Goal: Task Accomplishment & Management: Complete application form

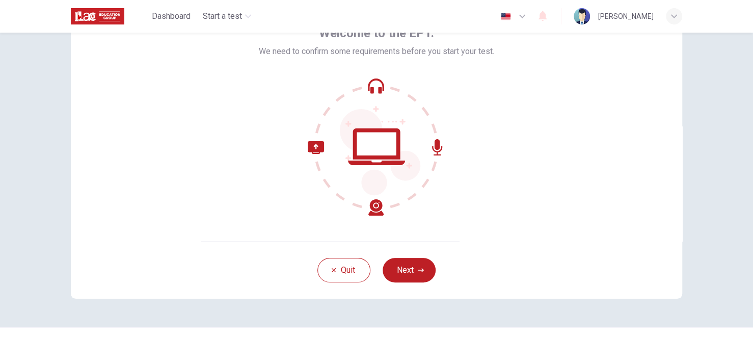
scroll to position [64, 0]
click at [410, 265] on button "Next" at bounding box center [409, 270] width 53 height 24
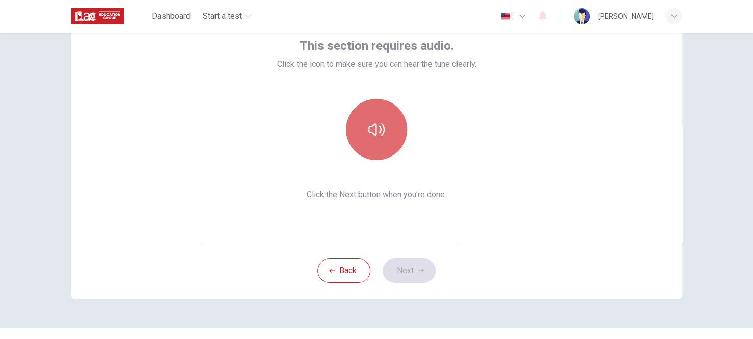
click at [377, 123] on icon "button" at bounding box center [376, 129] width 16 height 16
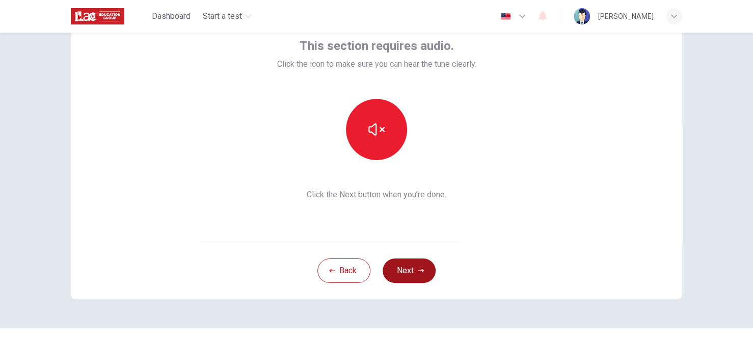
click at [411, 266] on button "Next" at bounding box center [409, 270] width 53 height 24
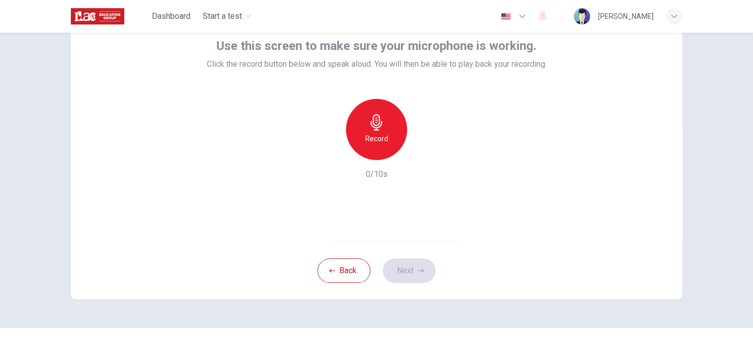
click at [384, 140] on h6 "Record" at bounding box center [376, 138] width 23 height 12
click at [421, 148] on icon "button" at bounding box center [423, 152] width 10 height 10
click at [395, 271] on button "Next" at bounding box center [409, 270] width 53 height 24
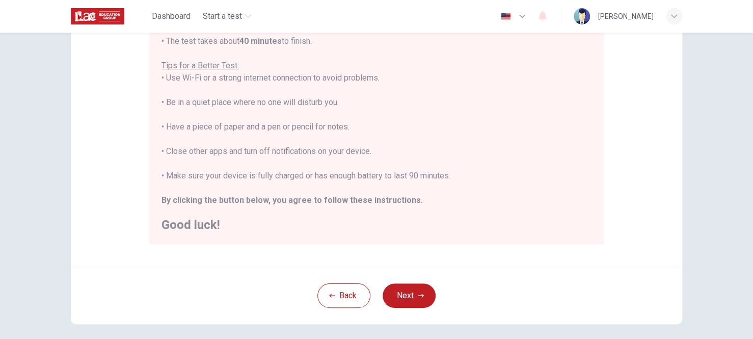
scroll to position [182, 0]
click at [394, 289] on button "Next" at bounding box center [409, 295] width 53 height 24
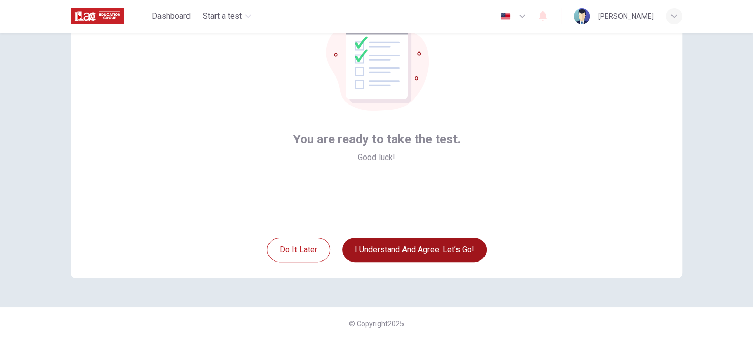
click at [406, 252] on button "I understand and agree. Let’s go!" at bounding box center [414, 249] width 144 height 24
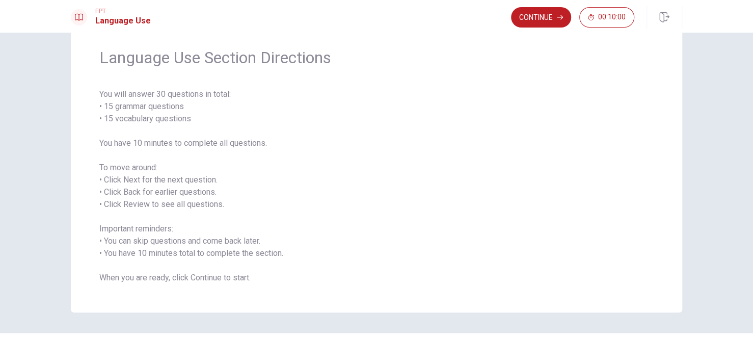
scroll to position [39, 0]
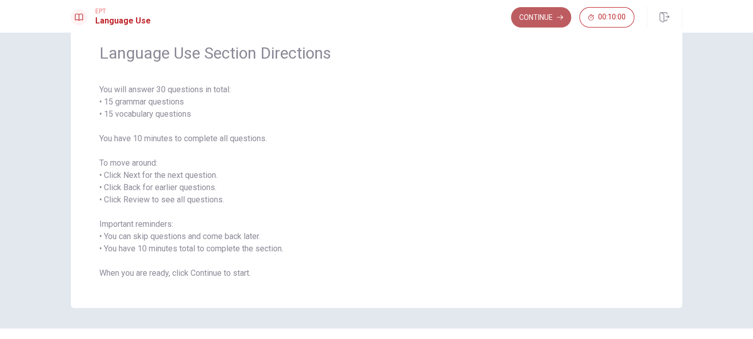
click at [544, 14] on button "Continue" at bounding box center [541, 17] width 60 height 20
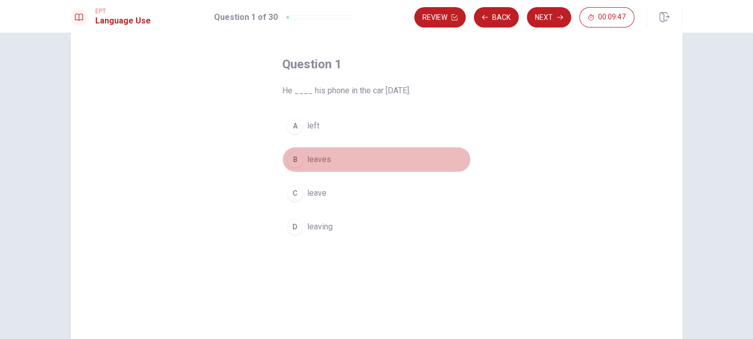
click at [295, 153] on div "B" at bounding box center [295, 159] width 16 height 16
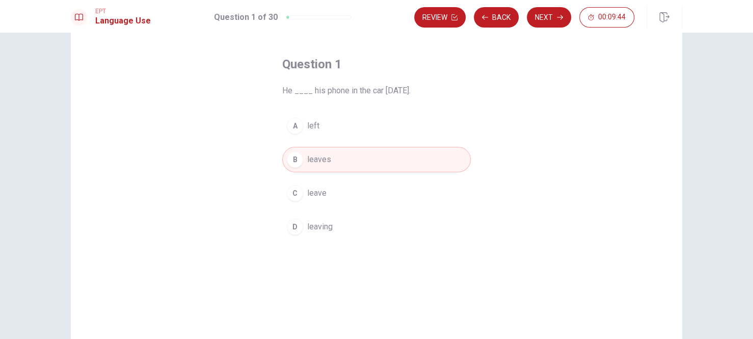
click at [299, 123] on div "A" at bounding box center [295, 126] width 16 height 16
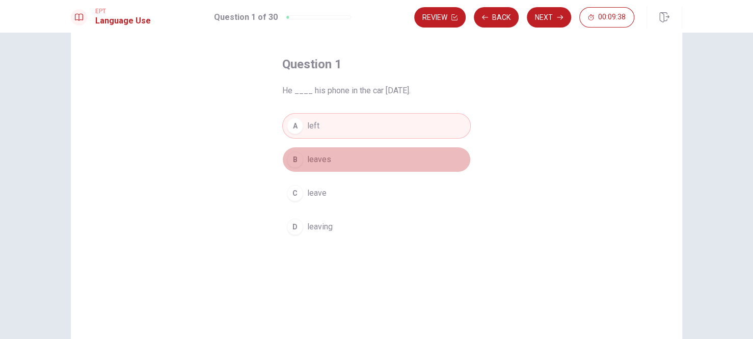
click at [330, 162] on button "B leaves" at bounding box center [376, 159] width 189 height 25
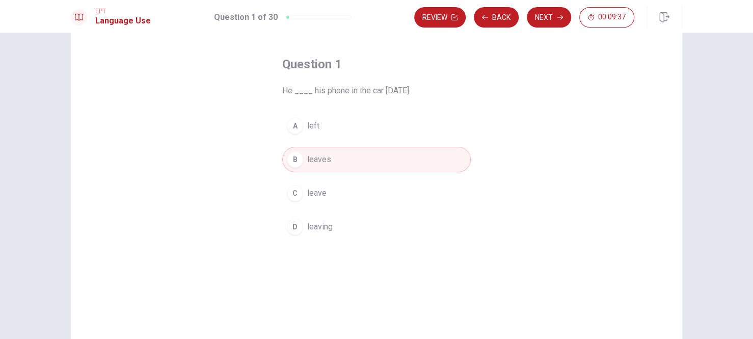
scroll to position [121, 0]
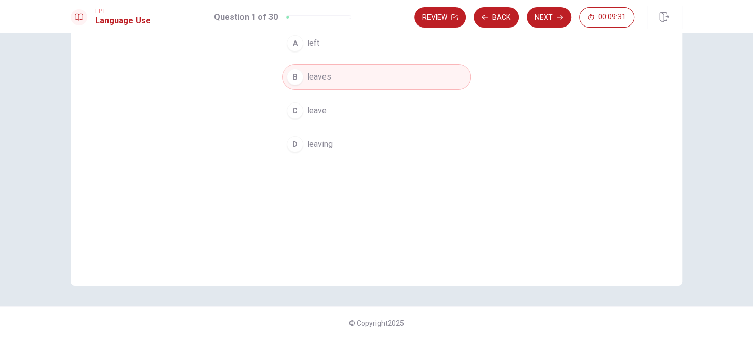
click at [334, 38] on button "A left" at bounding box center [376, 43] width 189 height 25
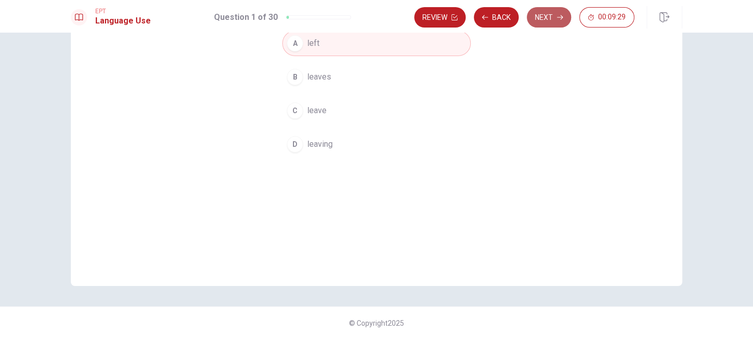
click at [539, 15] on button "Next" at bounding box center [549, 17] width 44 height 20
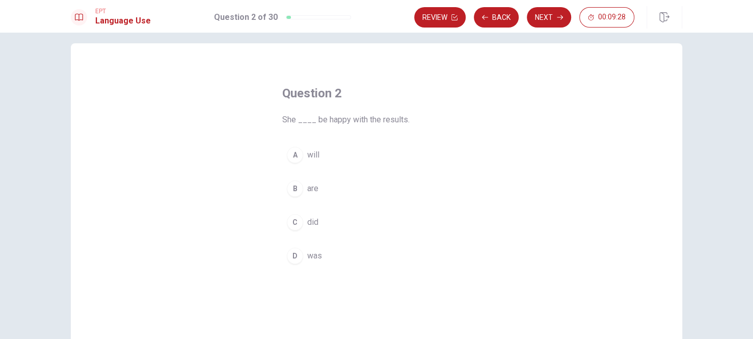
scroll to position [9, 0]
click at [287, 256] on div "D" at bounding box center [295, 256] width 16 height 16
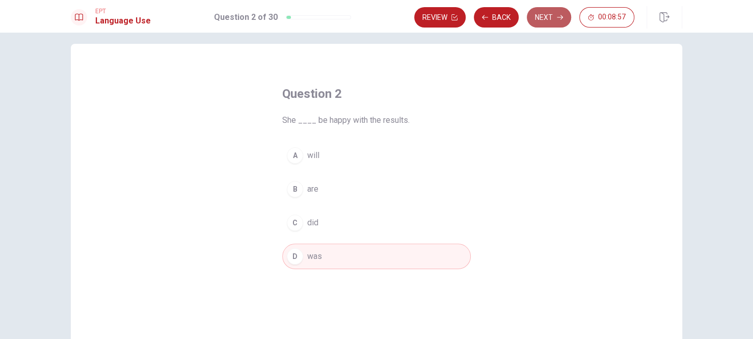
click at [550, 14] on button "Next" at bounding box center [549, 17] width 44 height 20
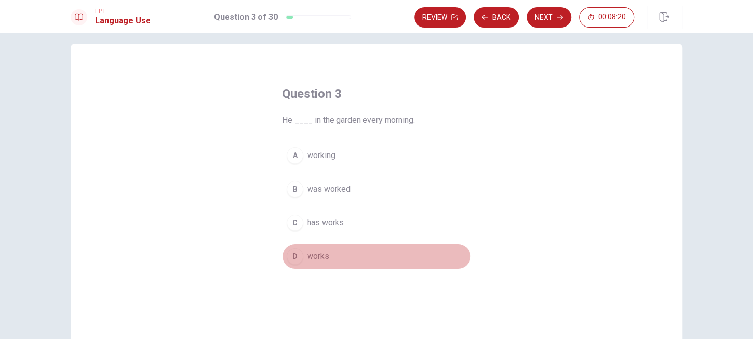
click at [308, 250] on span "works" at bounding box center [318, 256] width 22 height 12
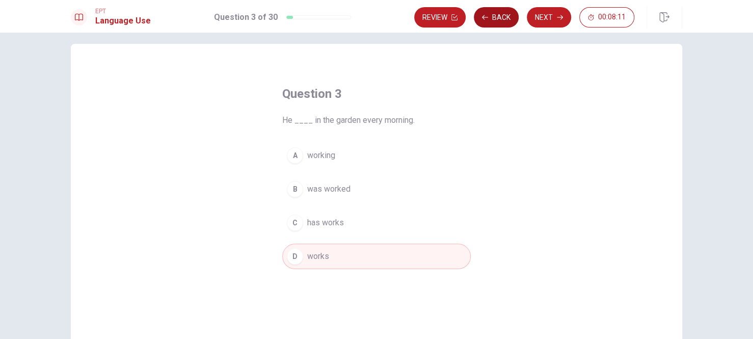
click at [496, 17] on button "Back" at bounding box center [496, 17] width 45 height 20
click at [316, 149] on span "will" at bounding box center [313, 155] width 12 height 12
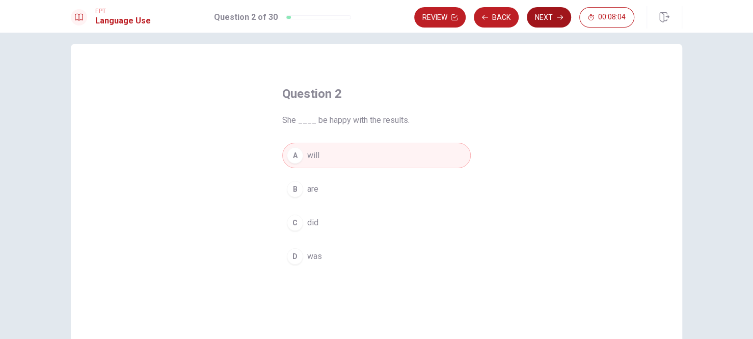
click at [563, 11] on button "Next" at bounding box center [549, 17] width 44 height 20
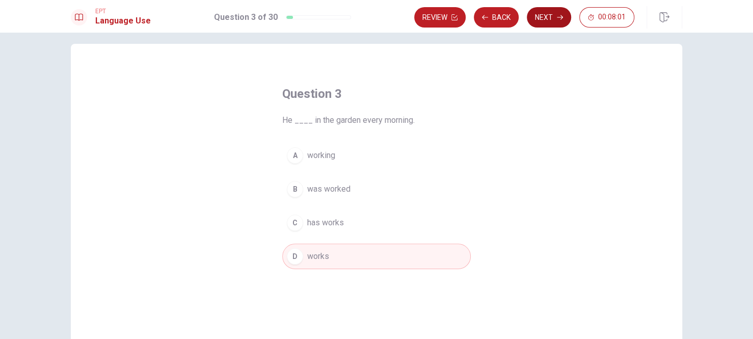
click at [543, 18] on button "Next" at bounding box center [549, 17] width 44 height 20
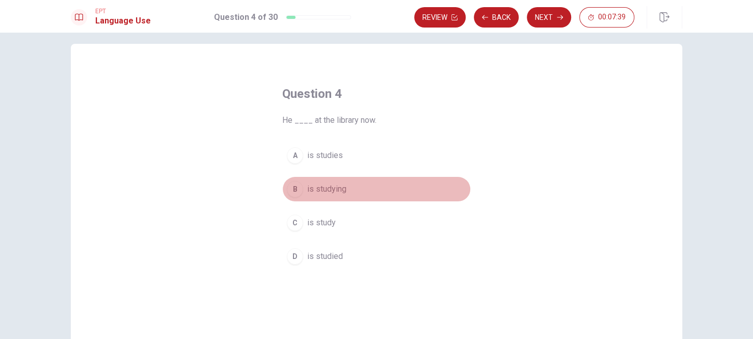
click at [322, 186] on span "is studying" at bounding box center [326, 189] width 39 height 12
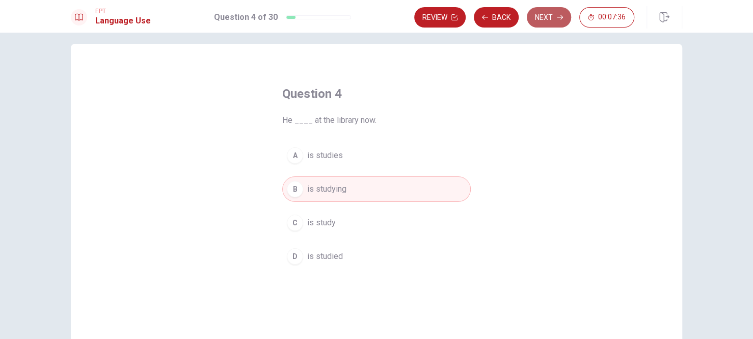
click at [537, 14] on button "Next" at bounding box center [549, 17] width 44 height 20
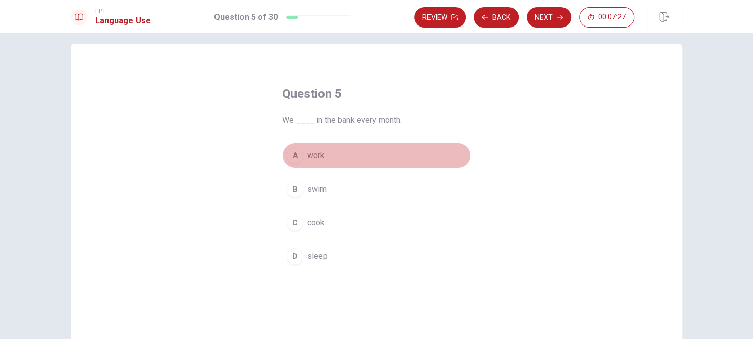
click at [314, 154] on span "work" at bounding box center [315, 155] width 17 height 12
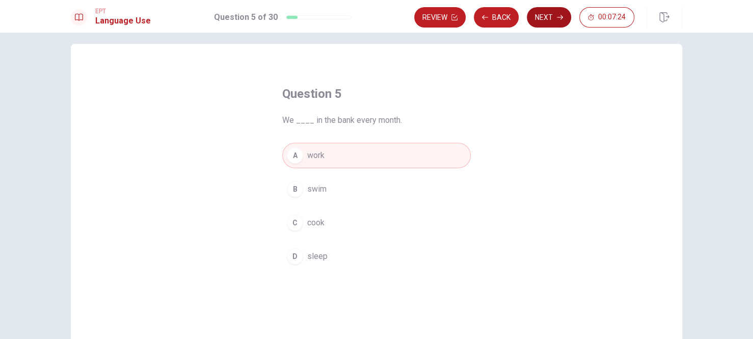
click at [549, 12] on button "Next" at bounding box center [549, 17] width 44 height 20
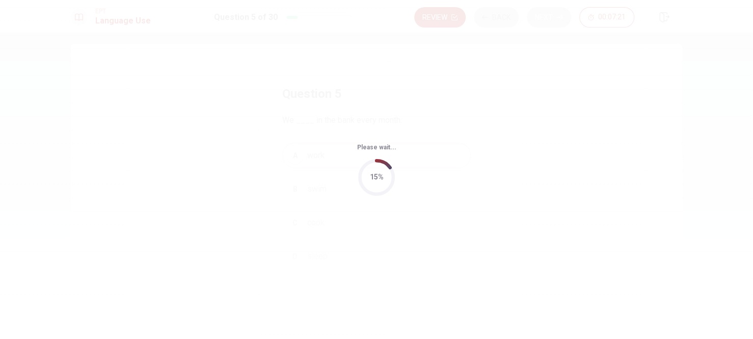
scroll to position [0, 0]
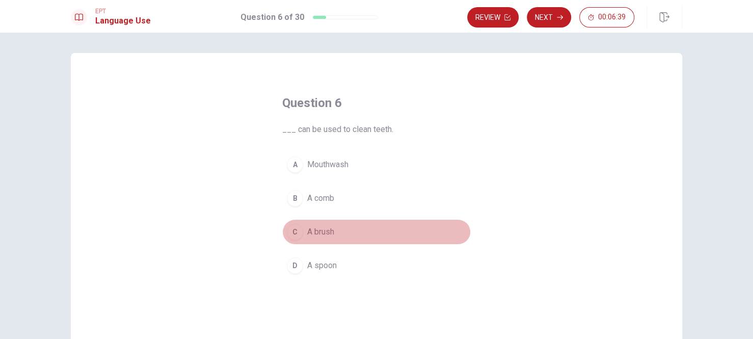
click at [301, 232] on button "C A brush" at bounding box center [376, 231] width 189 height 25
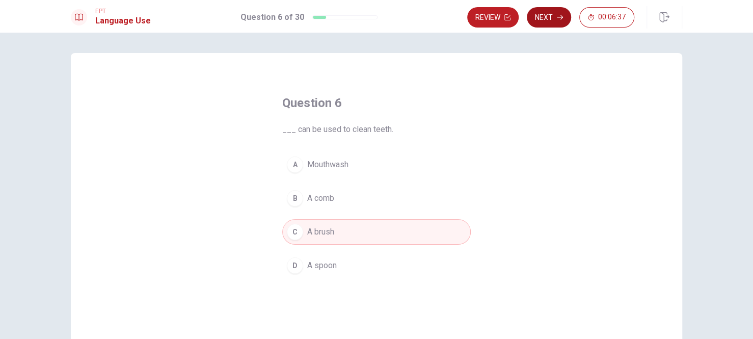
click at [553, 18] on button "Next" at bounding box center [549, 17] width 44 height 20
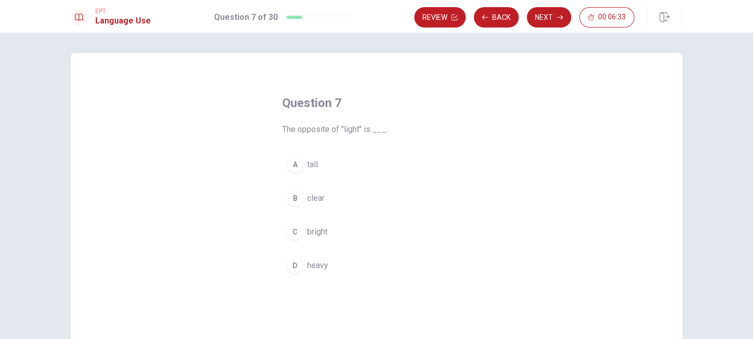
click at [307, 230] on span "bright" at bounding box center [317, 232] width 20 height 12
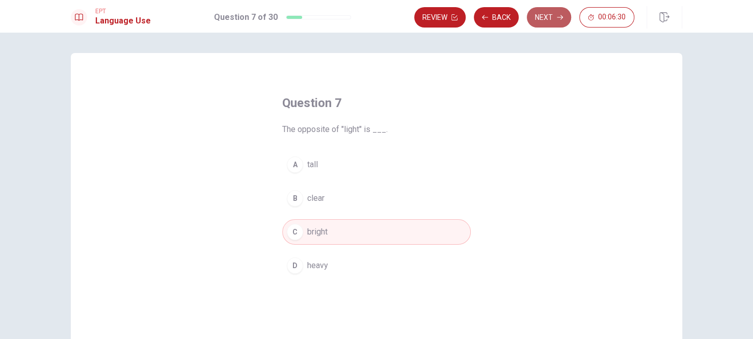
click at [546, 20] on button "Next" at bounding box center [549, 17] width 44 height 20
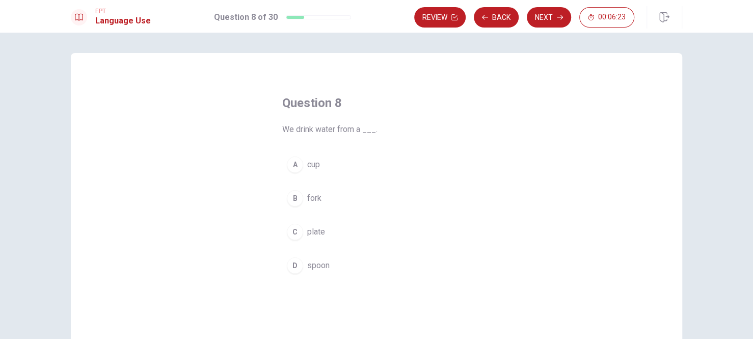
click at [309, 160] on span "cup" at bounding box center [313, 164] width 13 height 12
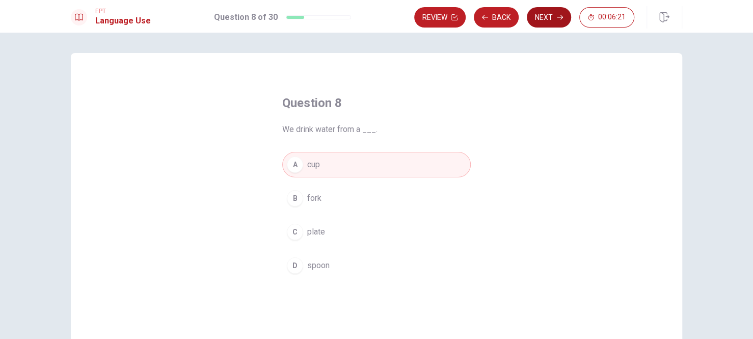
click at [542, 19] on button "Next" at bounding box center [549, 17] width 44 height 20
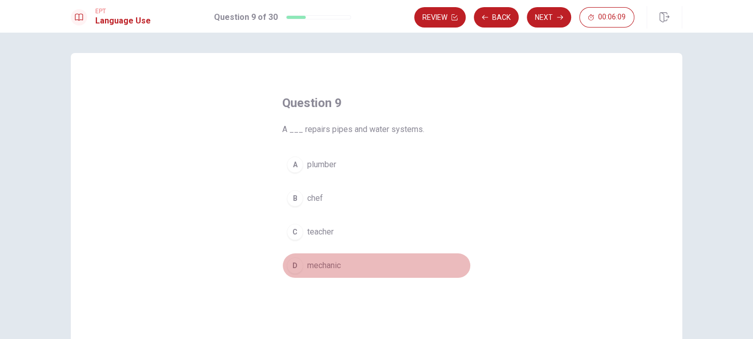
click at [328, 260] on span "mechanic" at bounding box center [324, 265] width 34 height 12
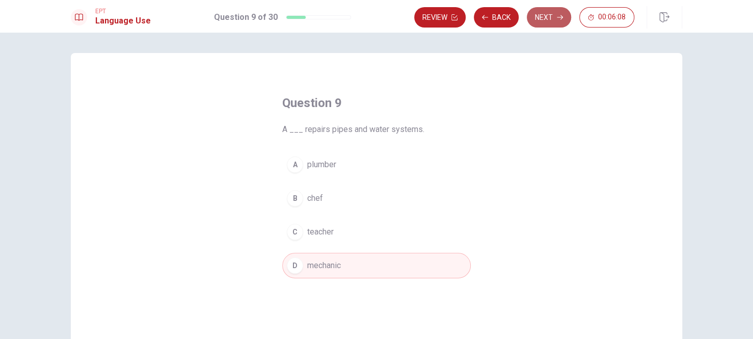
click at [552, 15] on button "Next" at bounding box center [549, 17] width 44 height 20
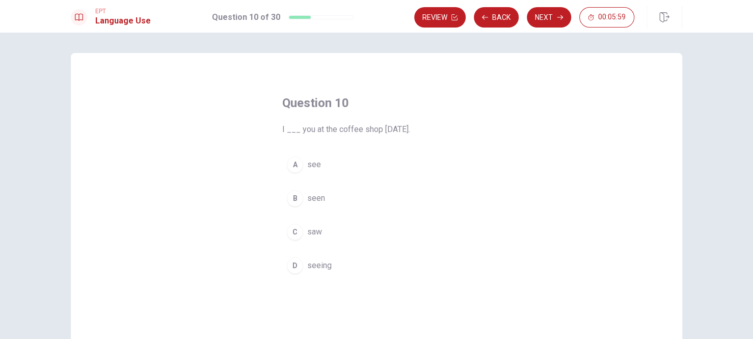
click at [309, 228] on span "saw" at bounding box center [314, 232] width 15 height 12
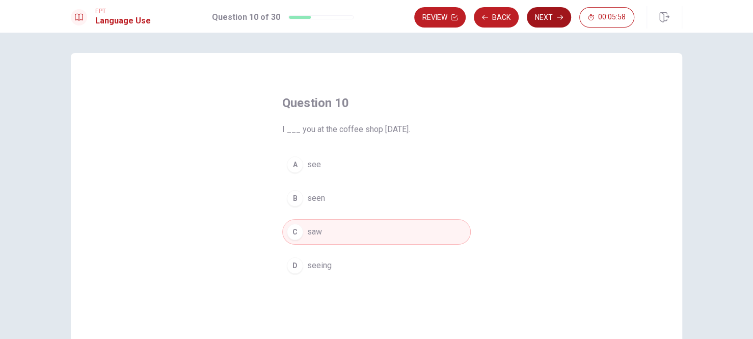
click at [553, 19] on button "Next" at bounding box center [549, 17] width 44 height 20
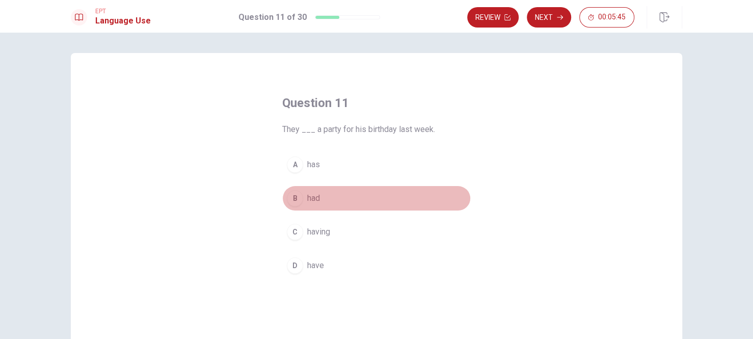
click at [315, 194] on span "had" at bounding box center [313, 198] width 13 height 12
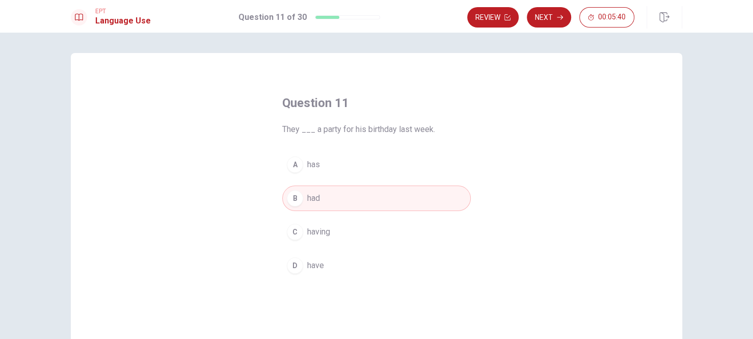
click at [303, 163] on button "A has" at bounding box center [376, 164] width 189 height 25
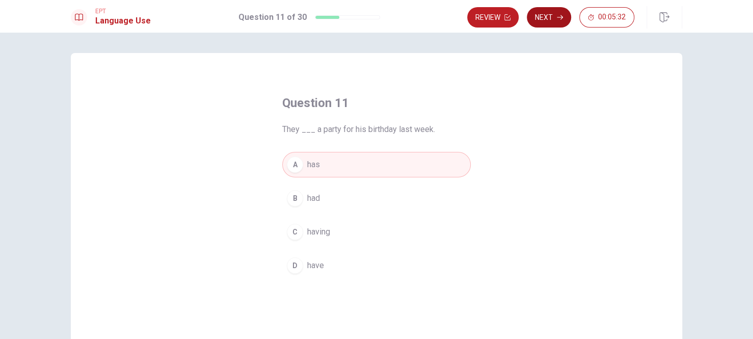
click at [555, 18] on button "Next" at bounding box center [549, 17] width 44 height 20
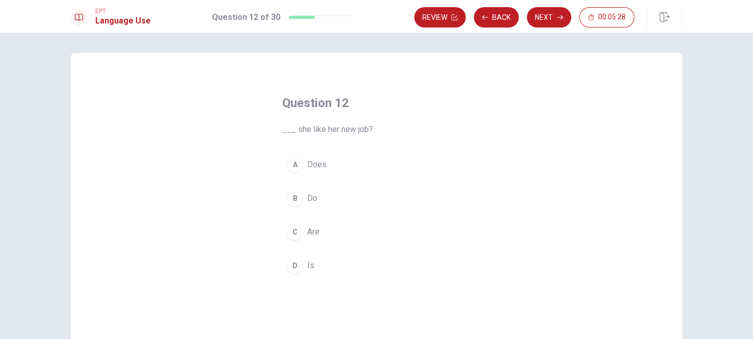
click at [316, 161] on span "Does" at bounding box center [316, 164] width 19 height 12
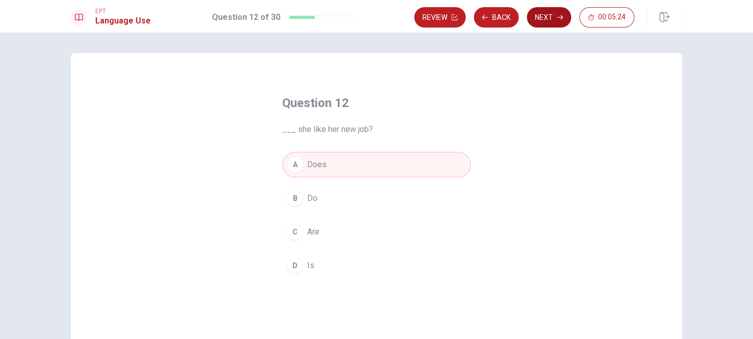
click at [550, 13] on button "Next" at bounding box center [549, 17] width 44 height 20
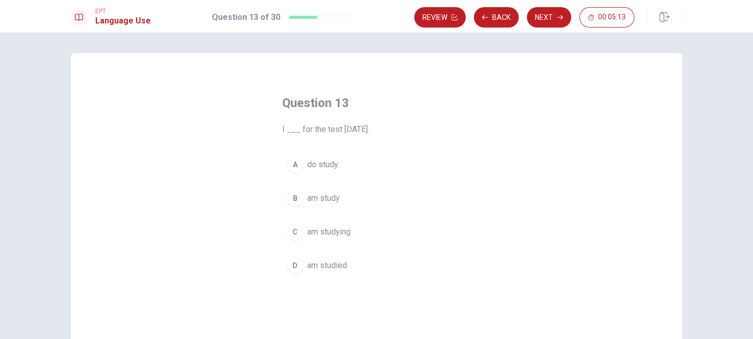
click at [335, 230] on span "am studying" at bounding box center [328, 232] width 43 height 12
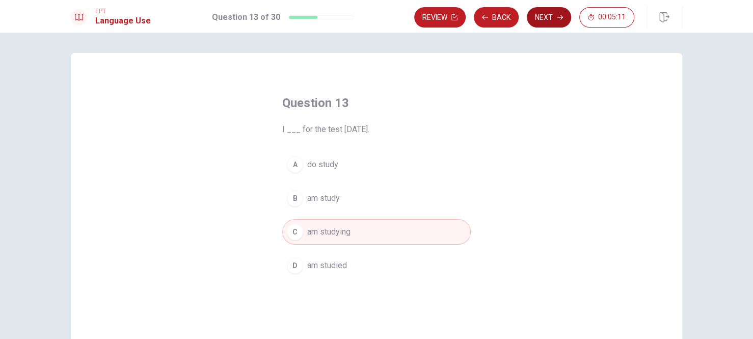
click at [542, 14] on button "Next" at bounding box center [549, 17] width 44 height 20
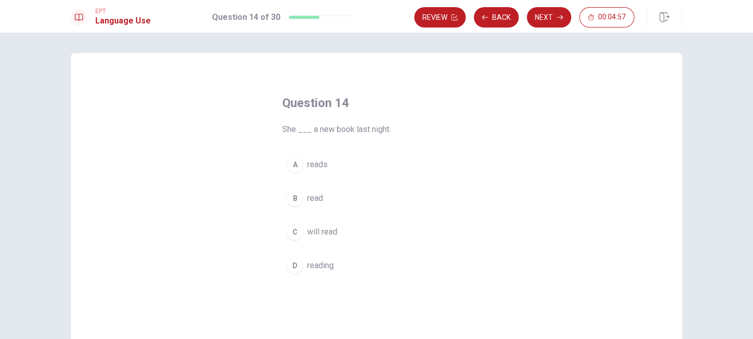
click at [315, 168] on span "reads" at bounding box center [317, 164] width 20 height 12
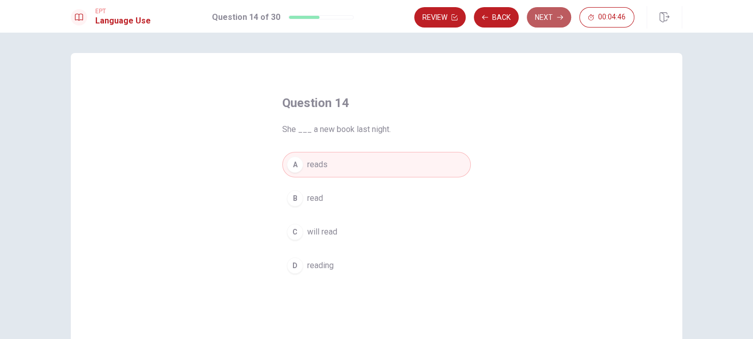
click at [548, 13] on button "Next" at bounding box center [549, 17] width 44 height 20
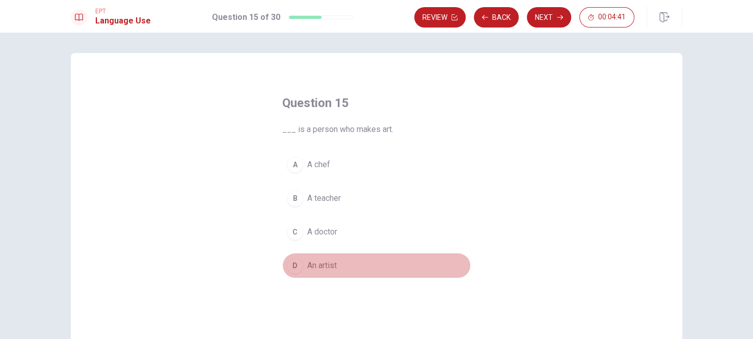
click at [326, 263] on span "An artist" at bounding box center [322, 265] width 30 height 12
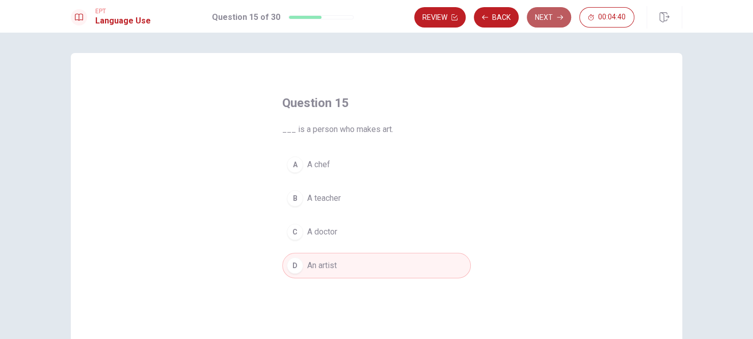
click at [549, 20] on button "Next" at bounding box center [549, 17] width 44 height 20
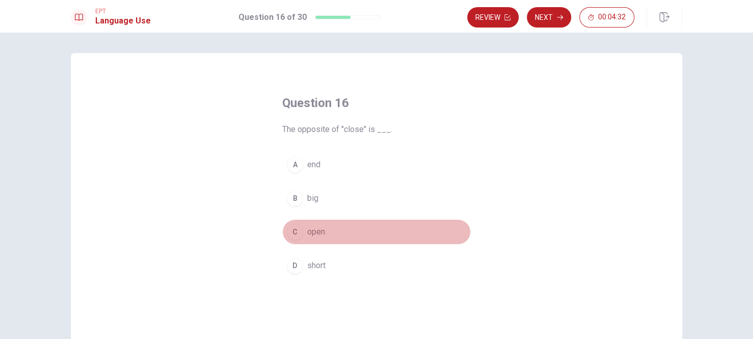
click at [311, 228] on span "open" at bounding box center [316, 232] width 18 height 12
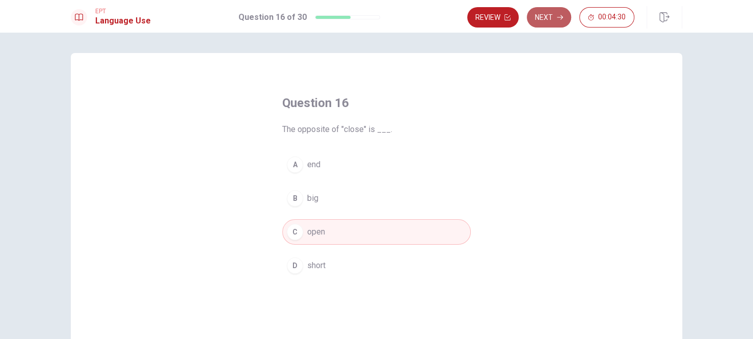
click at [550, 9] on button "Next" at bounding box center [549, 17] width 44 height 20
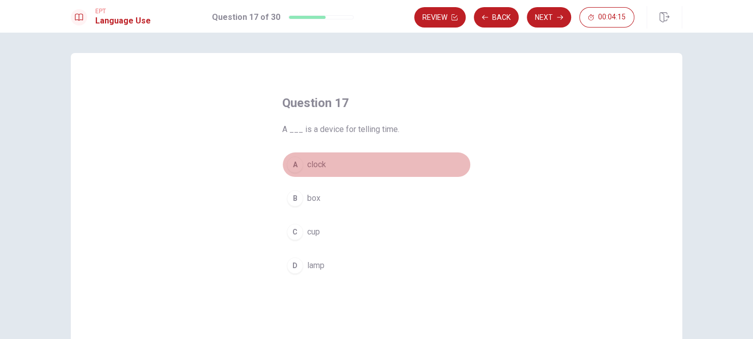
click at [319, 162] on span "clock" at bounding box center [316, 164] width 19 height 12
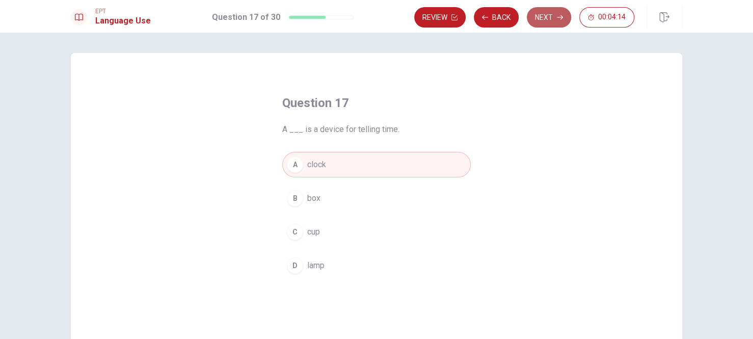
click at [555, 17] on button "Next" at bounding box center [549, 17] width 44 height 20
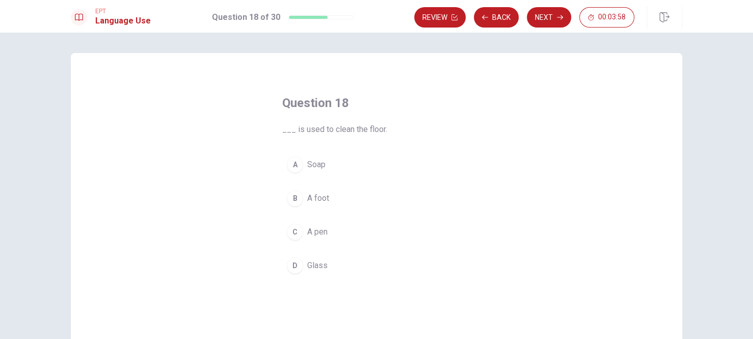
click at [316, 166] on span "Soap" at bounding box center [316, 164] width 18 height 12
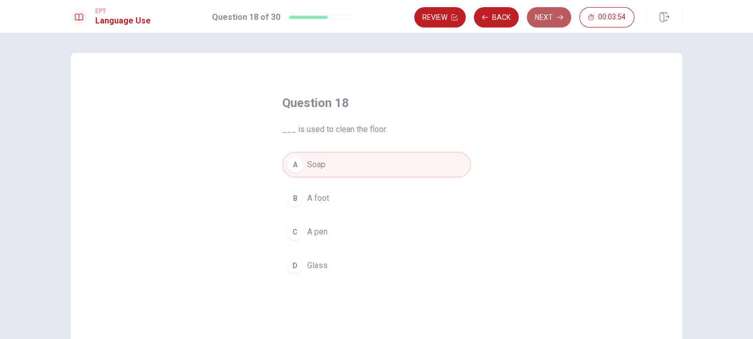
click at [552, 17] on button "Next" at bounding box center [549, 17] width 44 height 20
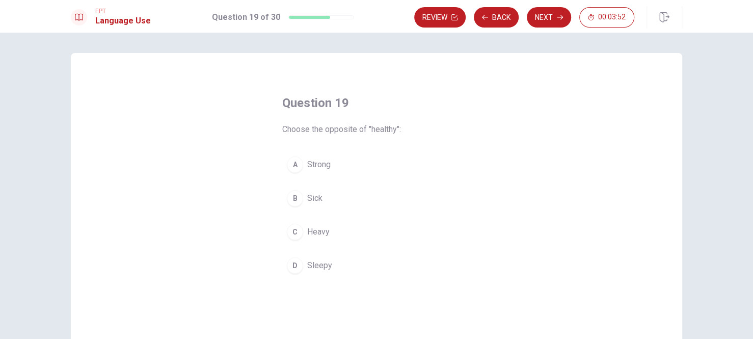
click at [307, 200] on span "Sick" at bounding box center [314, 198] width 15 height 12
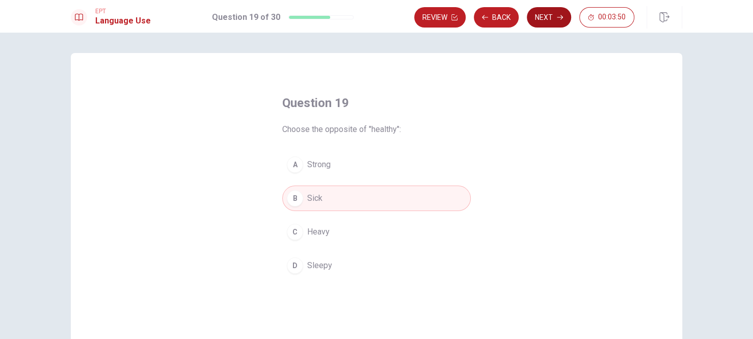
click at [547, 12] on button "Next" at bounding box center [549, 17] width 44 height 20
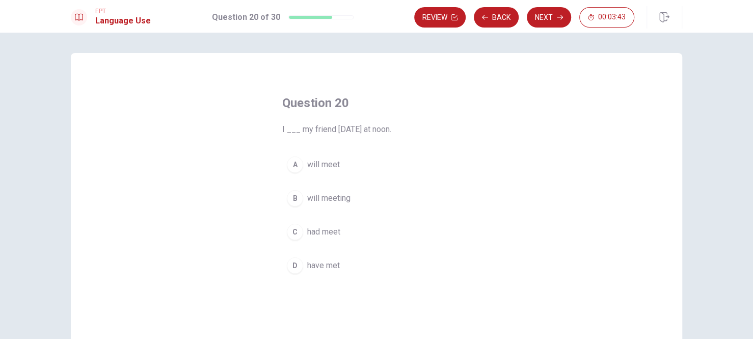
click at [333, 164] on span "will meet" at bounding box center [323, 164] width 33 height 12
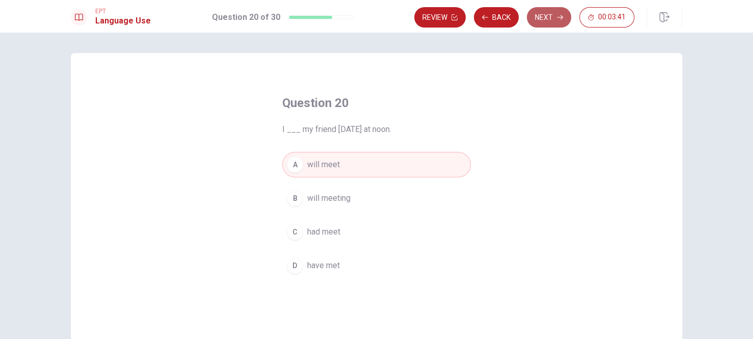
click at [550, 20] on button "Next" at bounding box center [549, 17] width 44 height 20
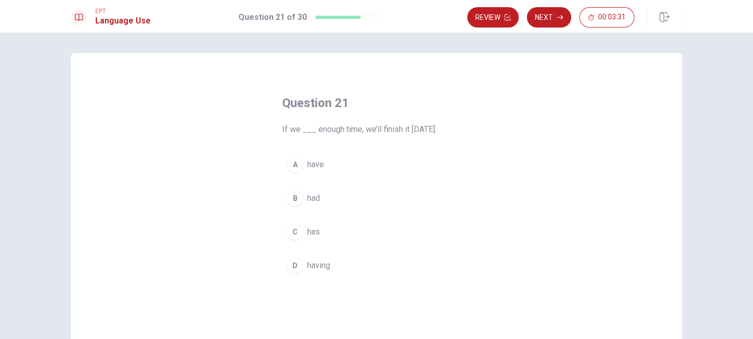
click at [292, 196] on div "B" at bounding box center [295, 198] width 16 height 16
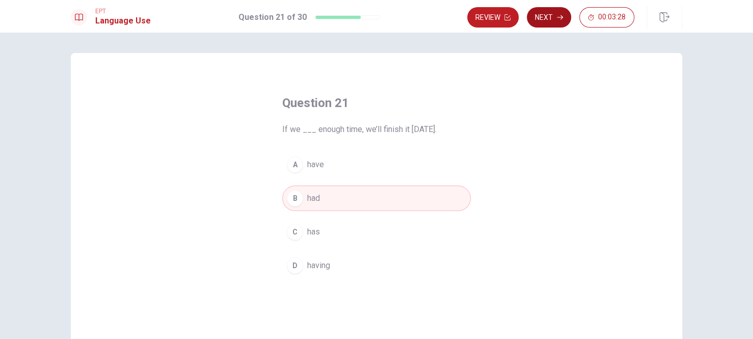
click at [548, 17] on button "Next" at bounding box center [549, 17] width 44 height 20
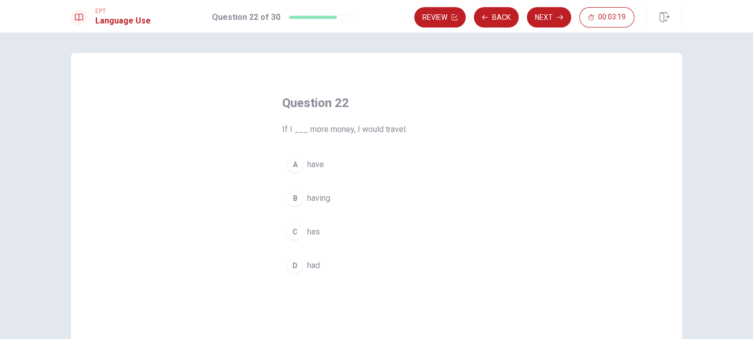
click at [297, 226] on div "C" at bounding box center [295, 232] width 16 height 16
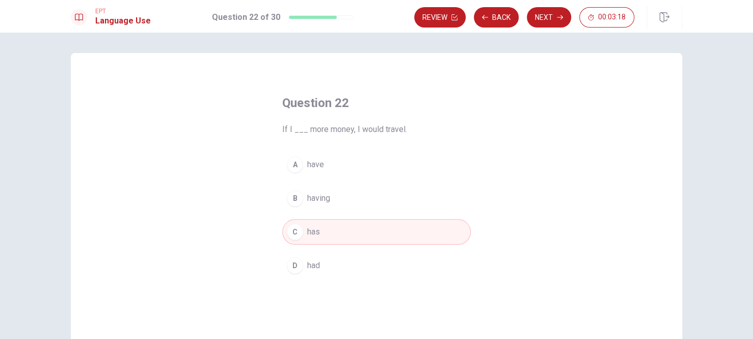
click at [297, 261] on div "D" at bounding box center [295, 265] width 16 height 16
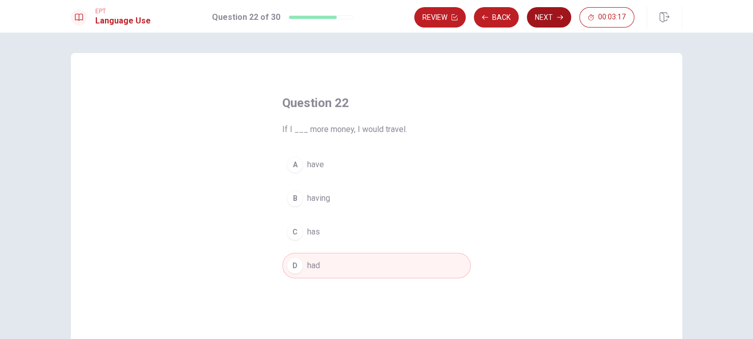
click at [539, 16] on button "Next" at bounding box center [549, 17] width 44 height 20
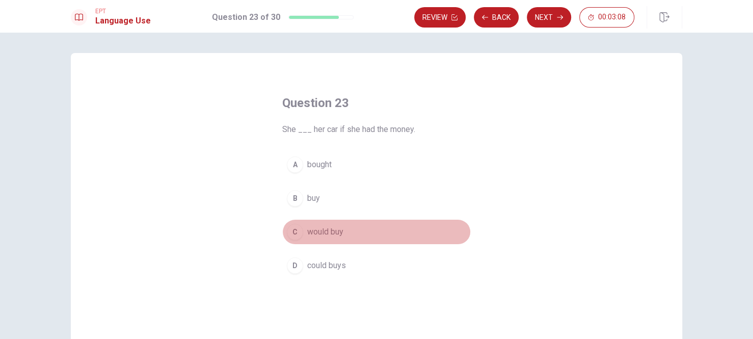
click at [326, 230] on span "would buy" at bounding box center [325, 232] width 36 height 12
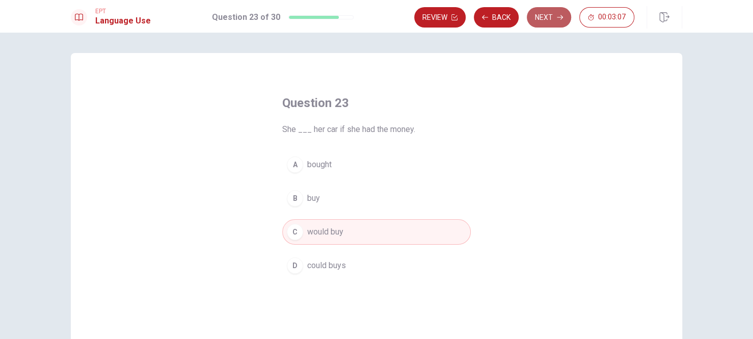
click at [546, 12] on button "Next" at bounding box center [549, 17] width 44 height 20
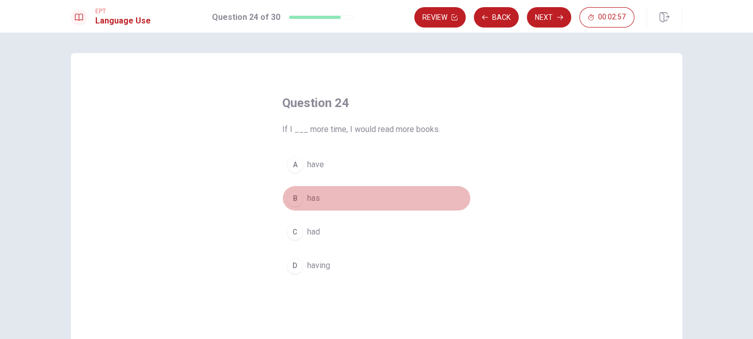
click at [293, 198] on div "B" at bounding box center [295, 198] width 16 height 16
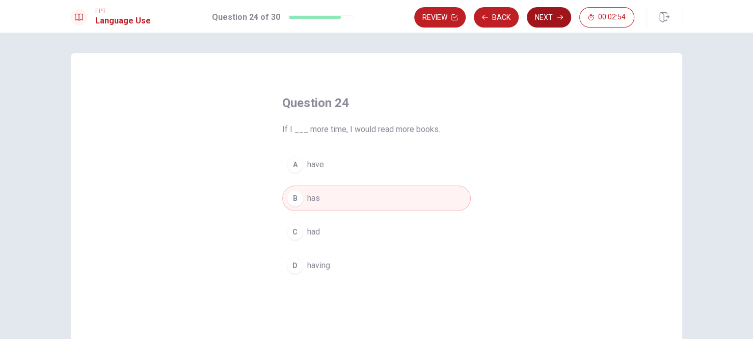
click at [545, 21] on button "Next" at bounding box center [549, 17] width 44 height 20
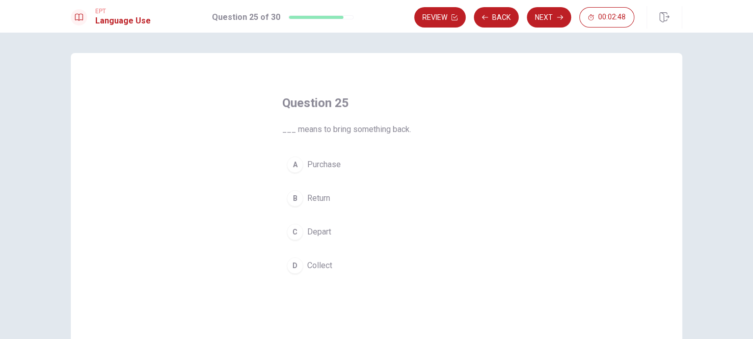
click at [316, 198] on span "Return" at bounding box center [318, 198] width 23 height 12
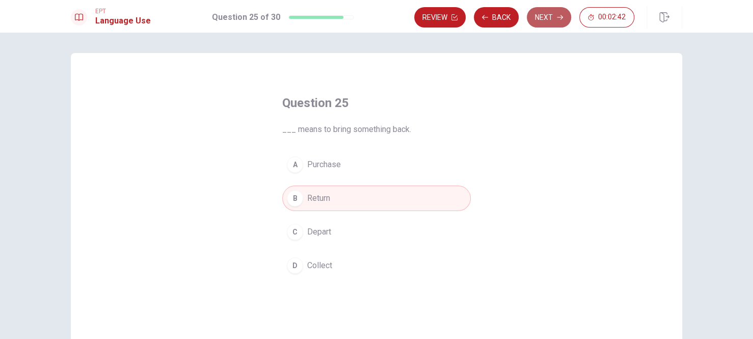
click at [537, 22] on button "Next" at bounding box center [549, 17] width 44 height 20
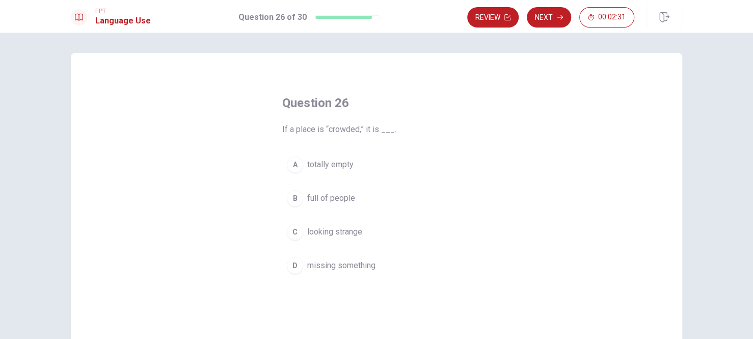
click at [336, 199] on span "full of people" at bounding box center [331, 198] width 48 height 12
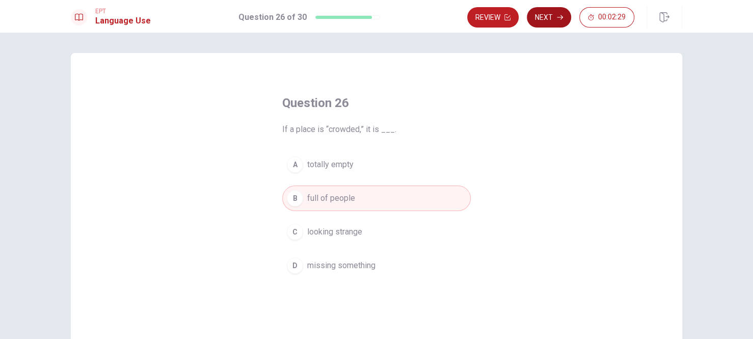
click at [552, 17] on button "Next" at bounding box center [549, 17] width 44 height 20
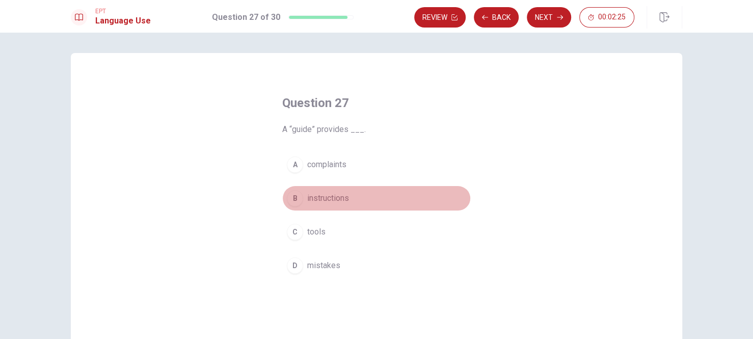
click at [329, 195] on span "instructions" at bounding box center [328, 198] width 42 height 12
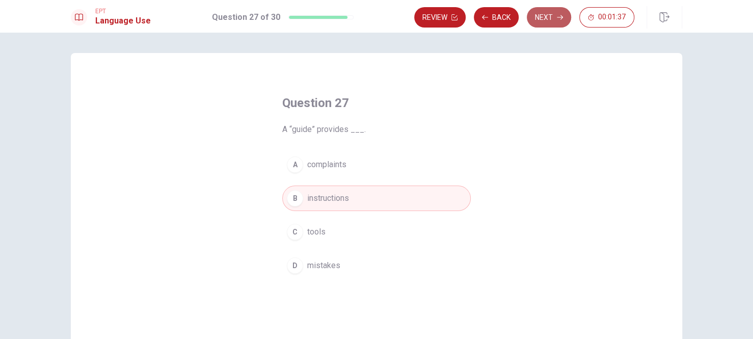
click at [551, 20] on button "Next" at bounding box center [549, 17] width 44 height 20
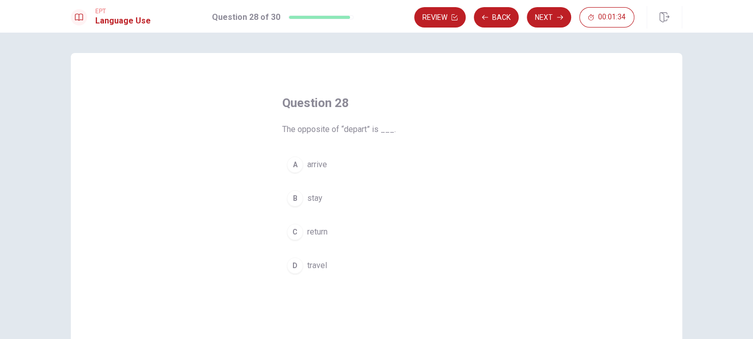
click at [312, 166] on span "arrive" at bounding box center [317, 164] width 20 height 12
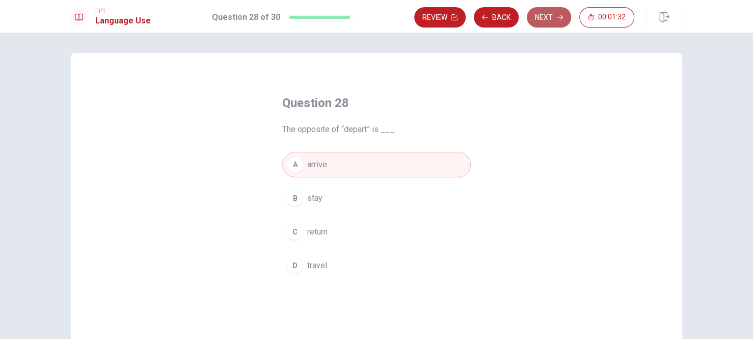
click at [540, 12] on button "Next" at bounding box center [549, 17] width 44 height 20
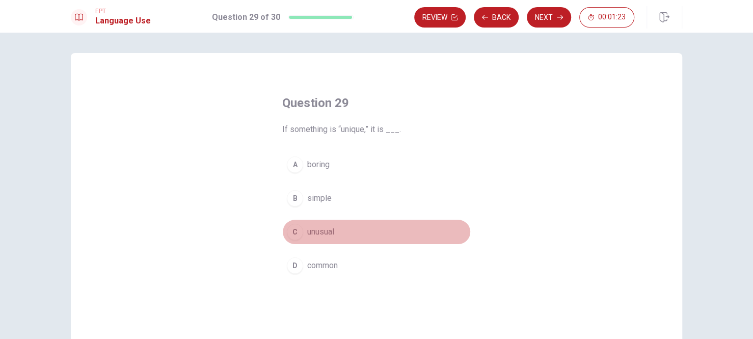
click at [323, 230] on span "unusual" at bounding box center [320, 232] width 27 height 12
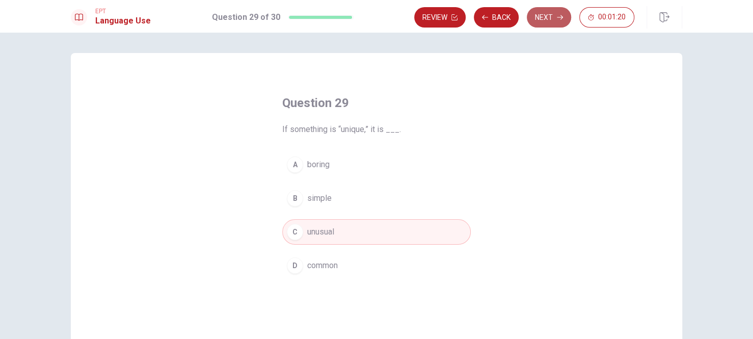
click at [535, 16] on button "Next" at bounding box center [549, 17] width 44 height 20
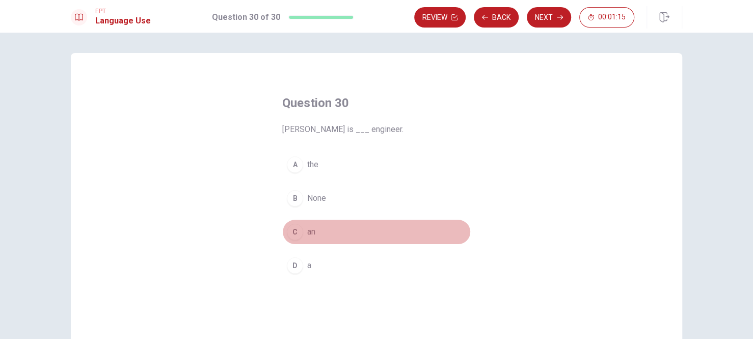
click at [307, 232] on span "an" at bounding box center [311, 232] width 8 height 12
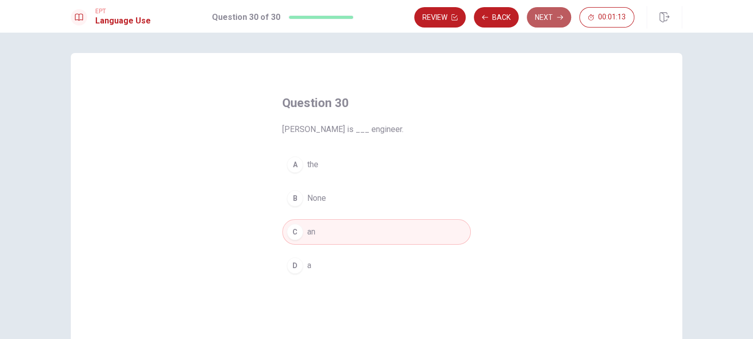
click at [547, 17] on button "Next" at bounding box center [549, 17] width 44 height 20
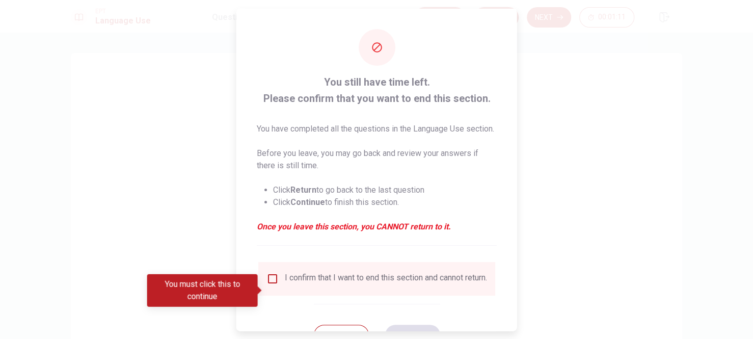
click at [271, 284] on input "You must click this to continue" at bounding box center [272, 278] width 12 height 12
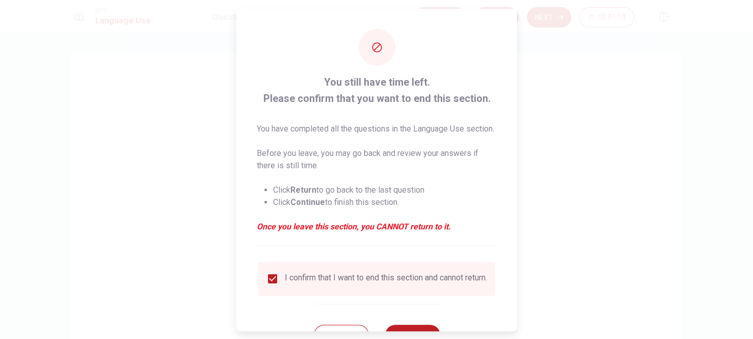
scroll to position [54, 0]
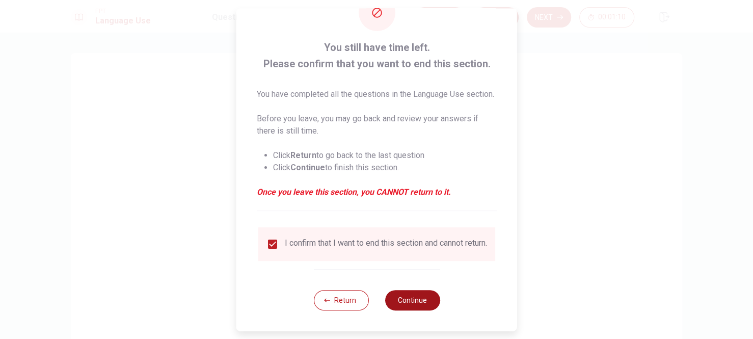
click at [413, 302] on button "Continue" at bounding box center [412, 300] width 55 height 20
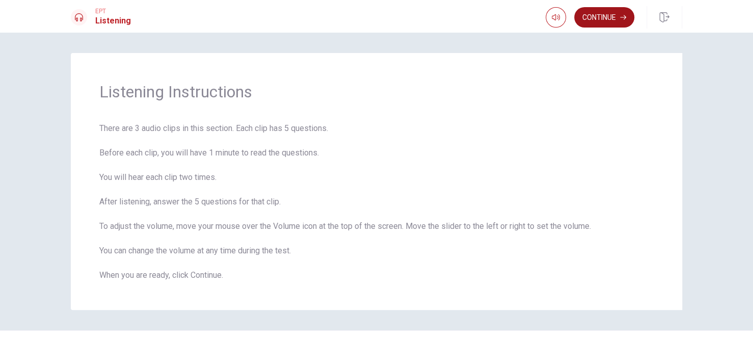
click at [620, 15] on icon "button" at bounding box center [623, 17] width 6 height 6
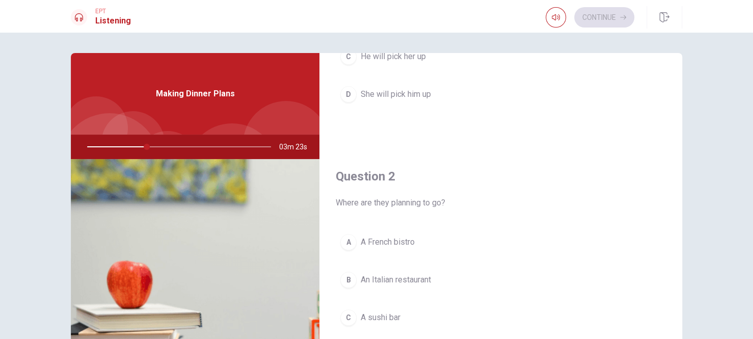
scroll to position [197, 0]
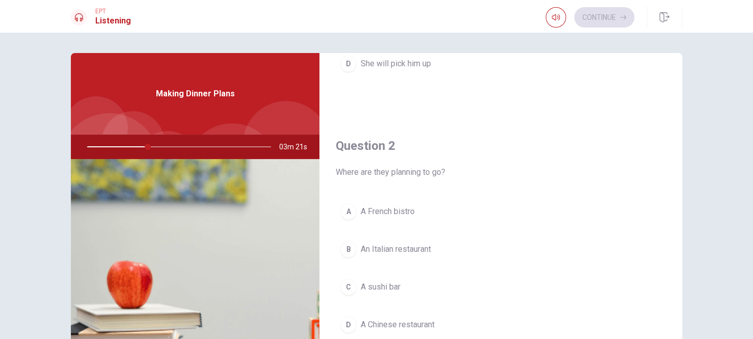
click at [413, 247] on span "An Italian restaurant" at bounding box center [396, 249] width 70 height 12
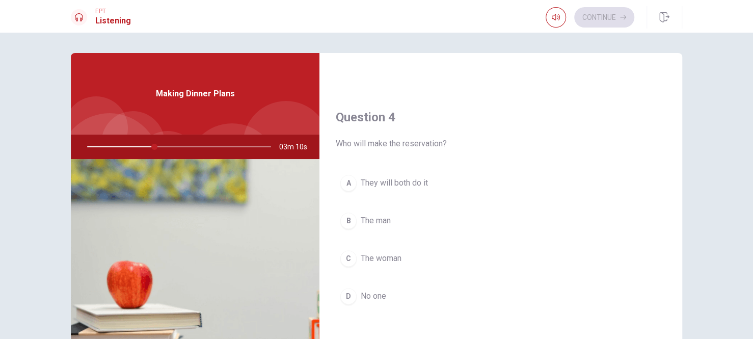
scroll to position [750, 0]
click at [372, 252] on span "The woman" at bounding box center [381, 255] width 41 height 12
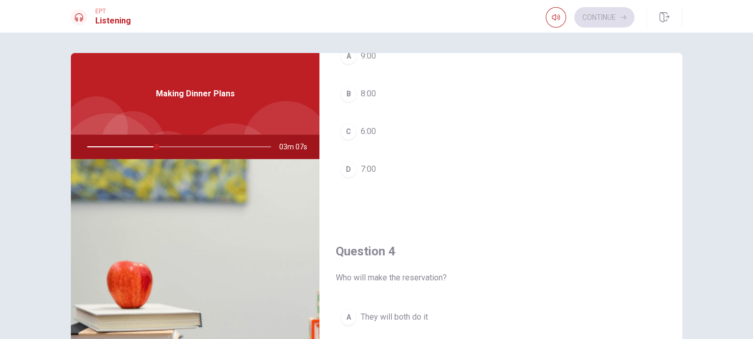
scroll to position [601, 0]
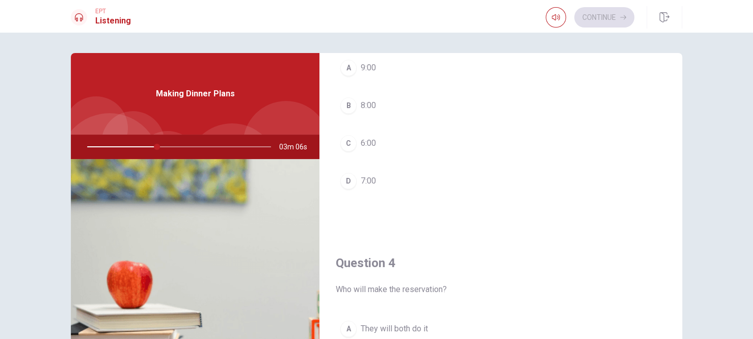
click at [373, 178] on button "D 7:00" at bounding box center [501, 180] width 330 height 25
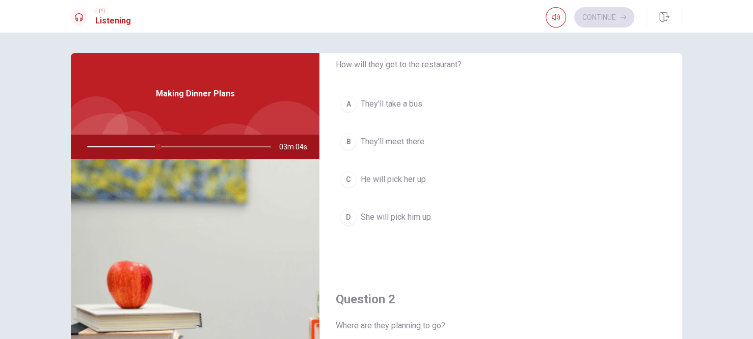
scroll to position [42, 0]
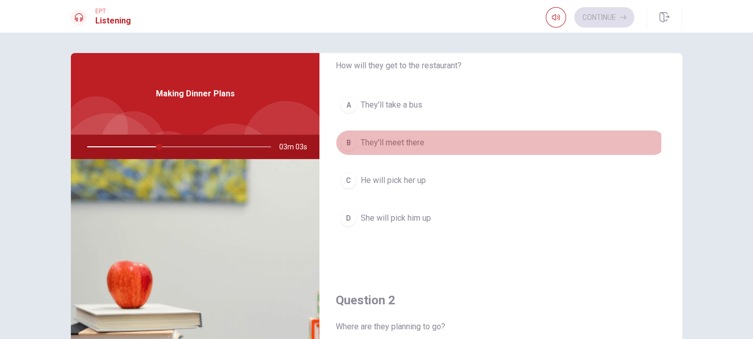
click at [404, 140] on span "They’ll meet there" at bounding box center [393, 143] width 64 height 12
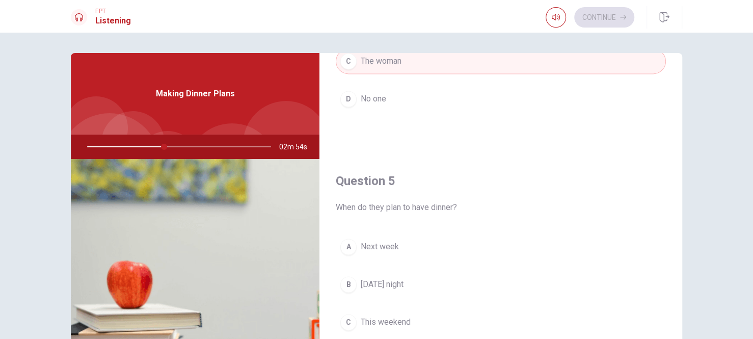
scroll to position [945, 0]
click at [404, 281] on span "[DATE] night" at bounding box center [382, 284] width 43 height 12
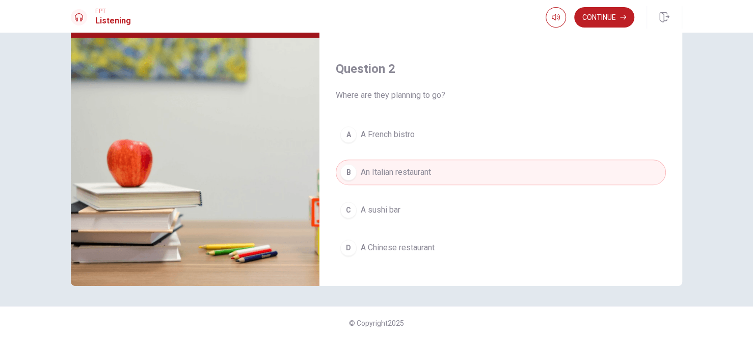
scroll to position [141, 0]
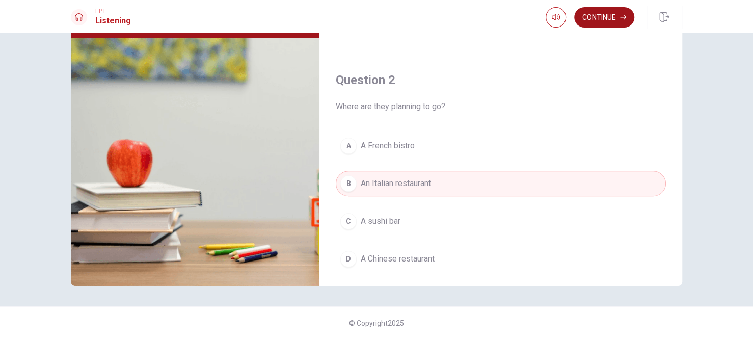
click at [599, 18] on button "Continue" at bounding box center [604, 17] width 60 height 20
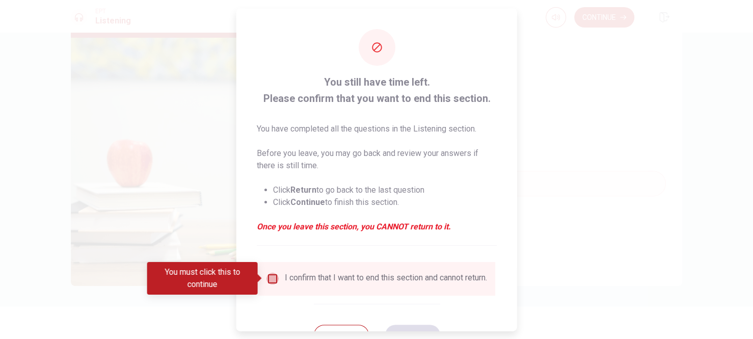
click at [271, 276] on input "You must click this to continue" at bounding box center [272, 278] width 12 height 12
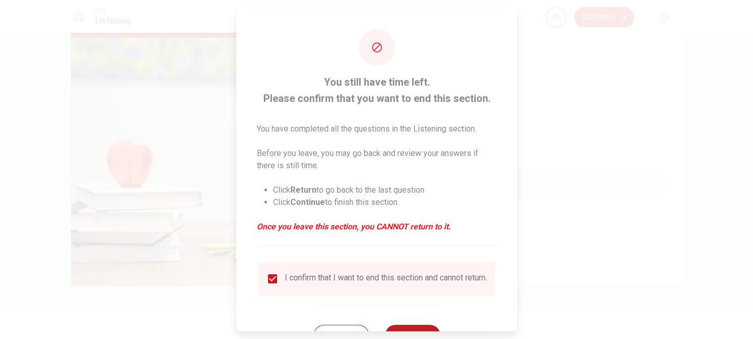
scroll to position [41, 0]
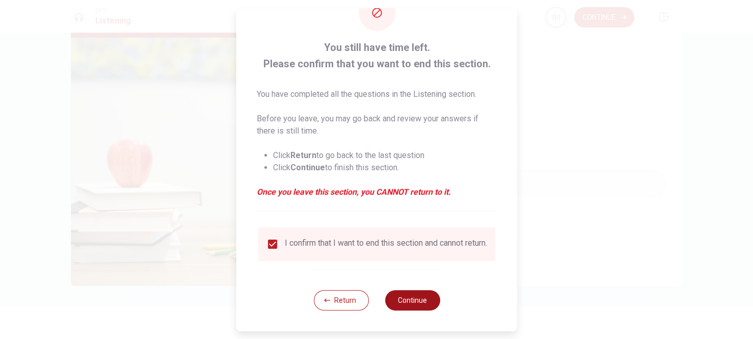
click at [407, 302] on button "Continue" at bounding box center [412, 300] width 55 height 20
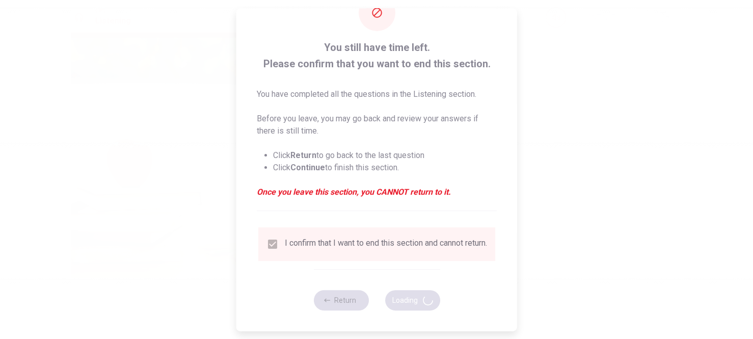
type input "49"
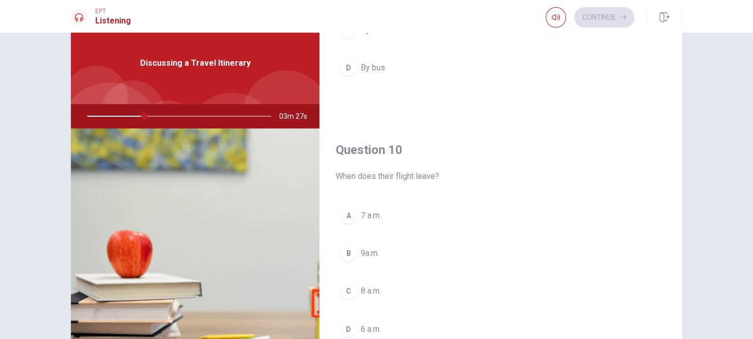
scroll to position [32, 0]
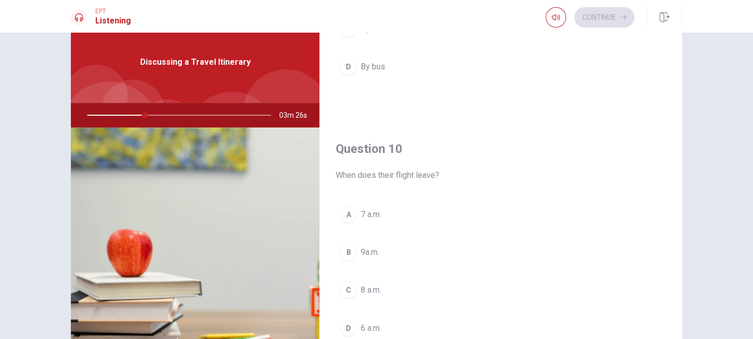
click at [372, 284] on span "8 a.m." at bounding box center [371, 290] width 20 height 12
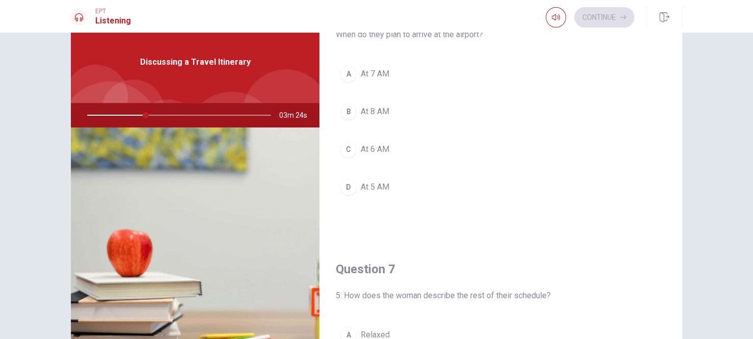
scroll to position [0, 0]
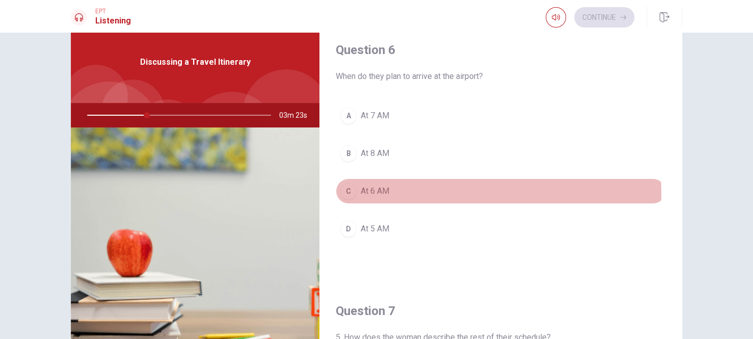
click at [373, 194] on span "At 6 AM" at bounding box center [375, 191] width 29 height 12
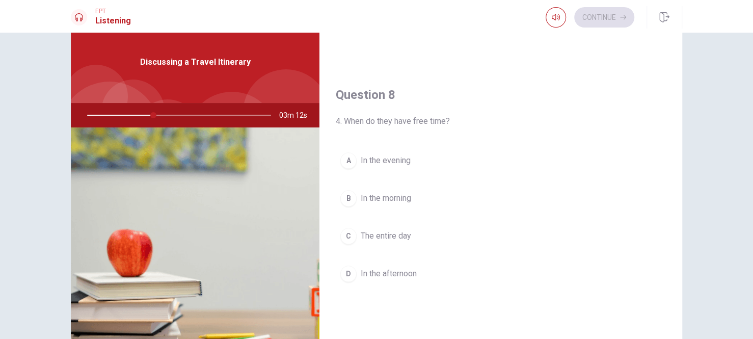
scroll to position [475, 0]
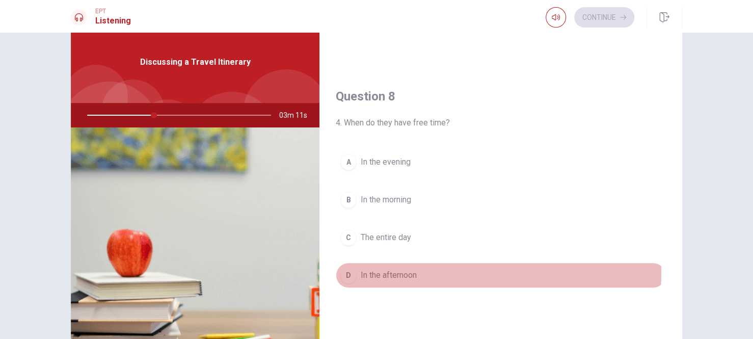
click at [389, 269] on span "In the afternoon" at bounding box center [389, 275] width 56 height 12
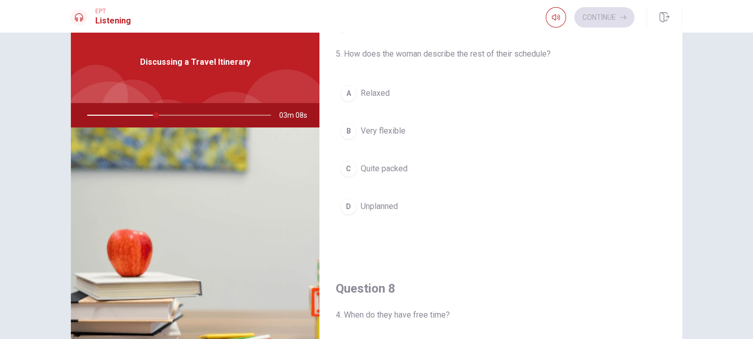
scroll to position [282, 0]
click at [379, 167] on span "Quite packed" at bounding box center [384, 170] width 47 height 12
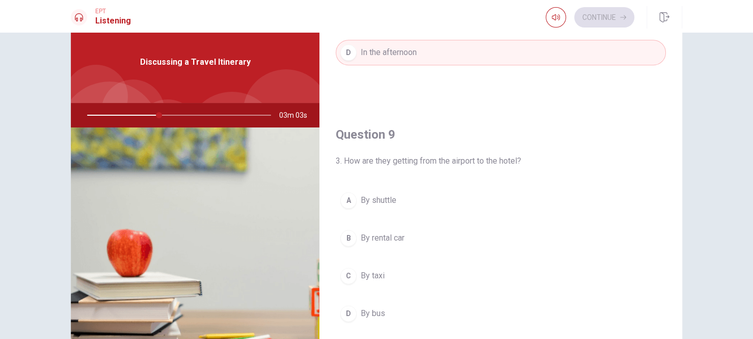
scroll to position [698, 0]
click at [380, 195] on span "By shuttle" at bounding box center [379, 201] width 36 height 12
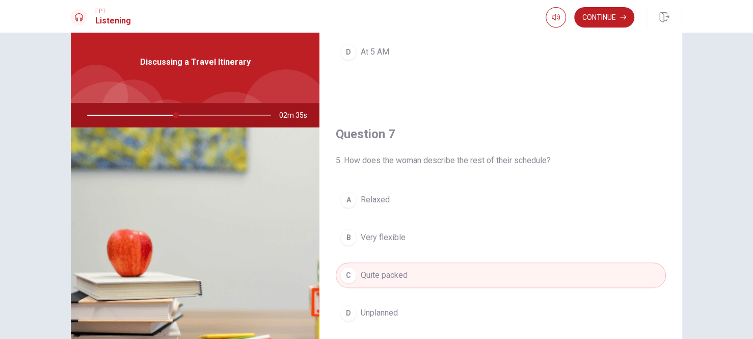
scroll to position [175, 0]
click at [604, 20] on button "Continue" at bounding box center [604, 17] width 60 height 20
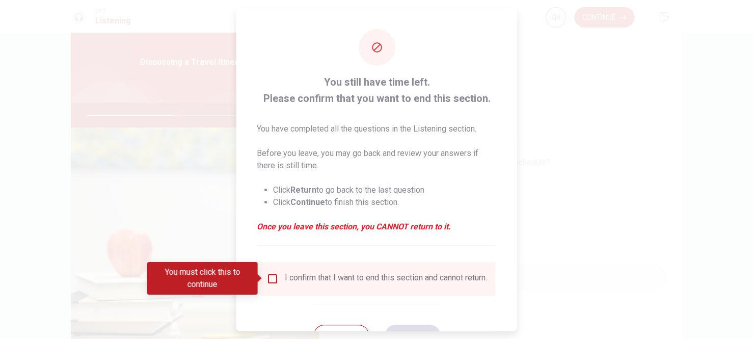
click at [271, 276] on input "You must click this to continue" at bounding box center [272, 278] width 12 height 12
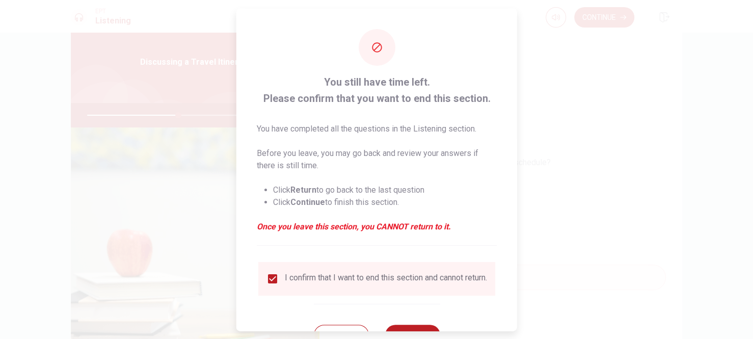
scroll to position [41, 0]
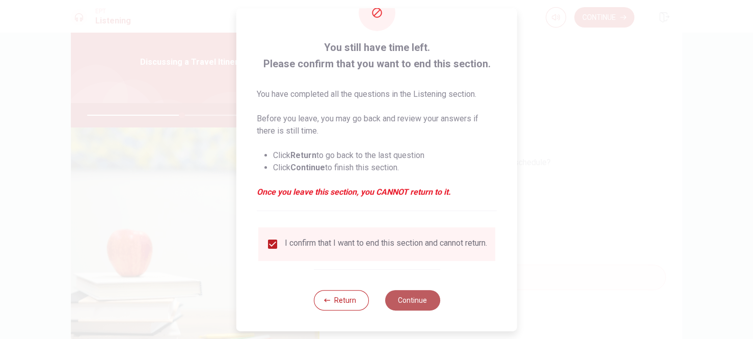
click at [404, 296] on button "Continue" at bounding box center [412, 300] width 55 height 20
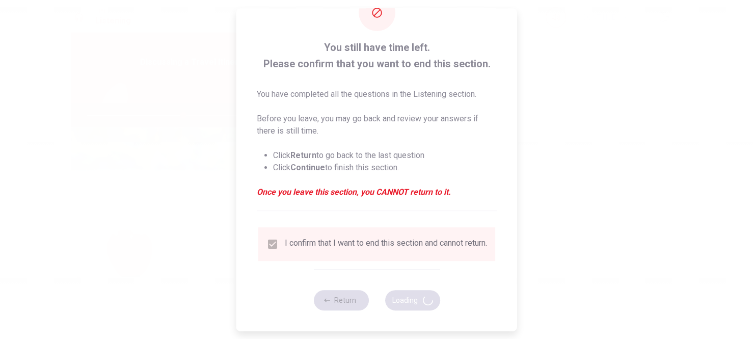
type input "53"
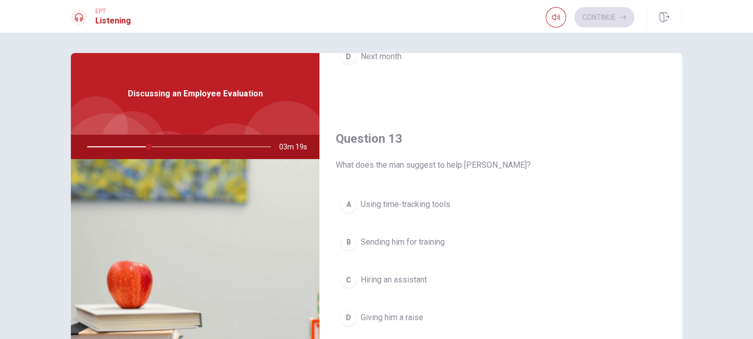
scroll to position [486, 0]
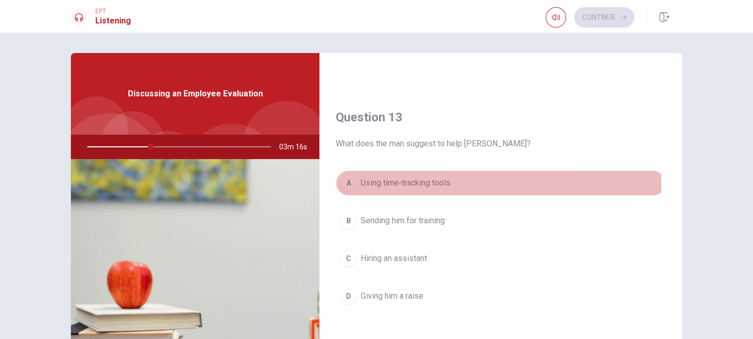
click at [398, 182] on span "Using time-tracking tools" at bounding box center [406, 183] width 90 height 12
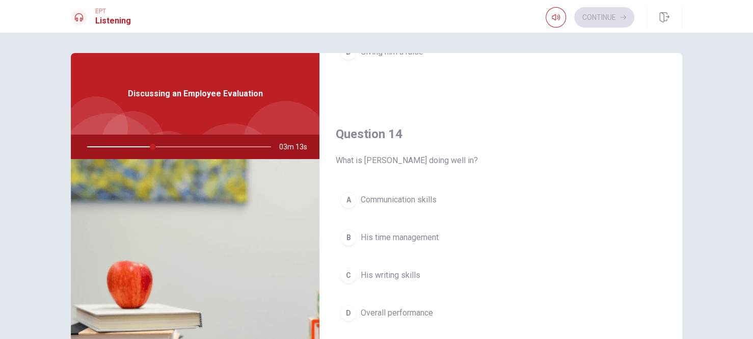
scroll to position [741, 0]
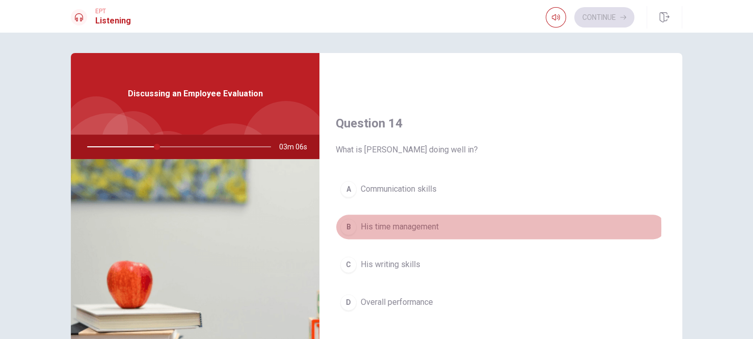
click at [414, 224] on span "His time management" at bounding box center [400, 227] width 78 height 12
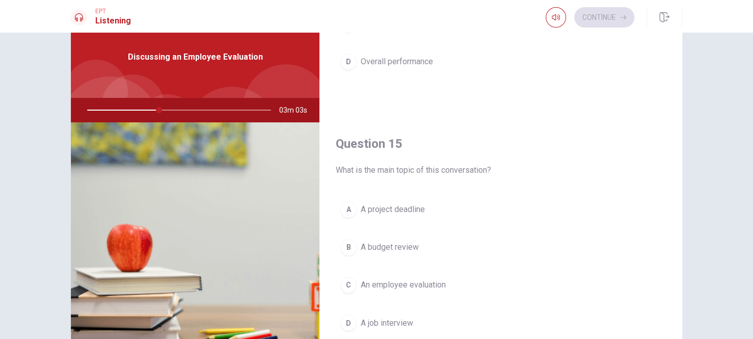
scroll to position [51, 0]
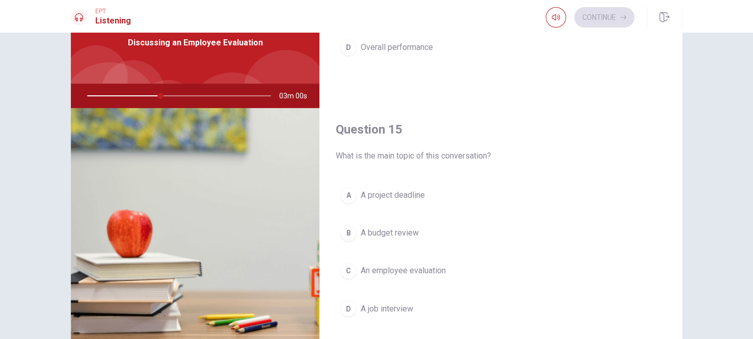
click at [410, 264] on span "An employee evaluation" at bounding box center [403, 270] width 85 height 12
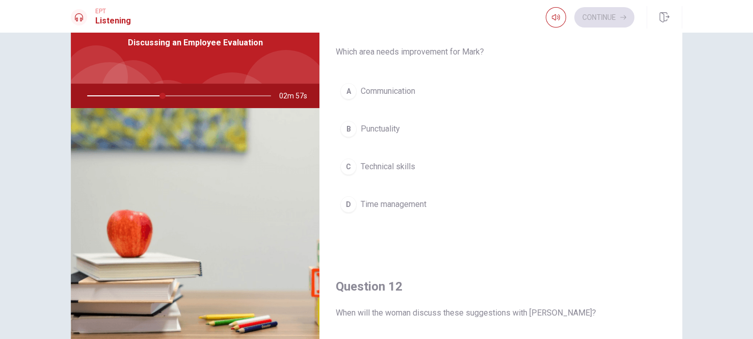
scroll to position [0, 0]
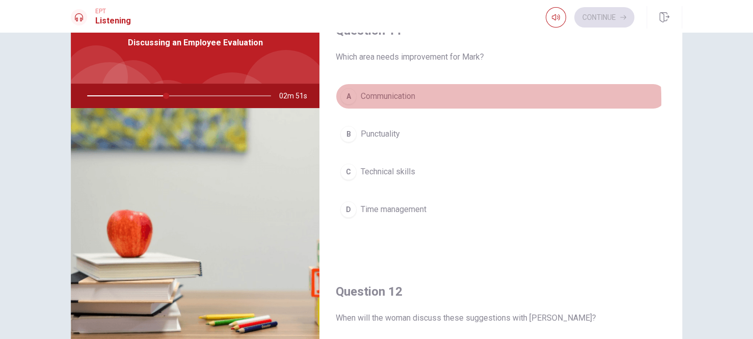
click at [398, 101] on span "Communication" at bounding box center [388, 96] width 55 height 12
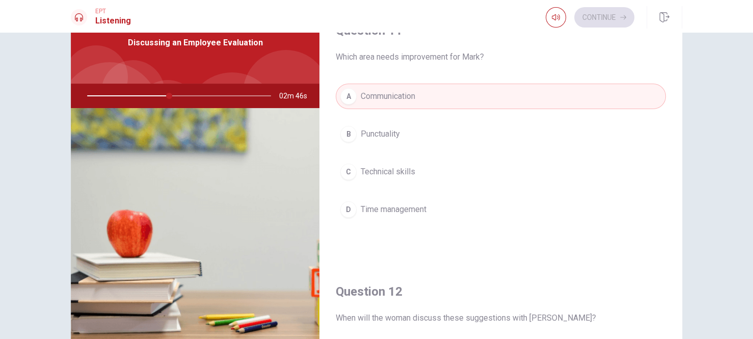
click at [391, 218] on button "D Time management" at bounding box center [501, 209] width 330 height 25
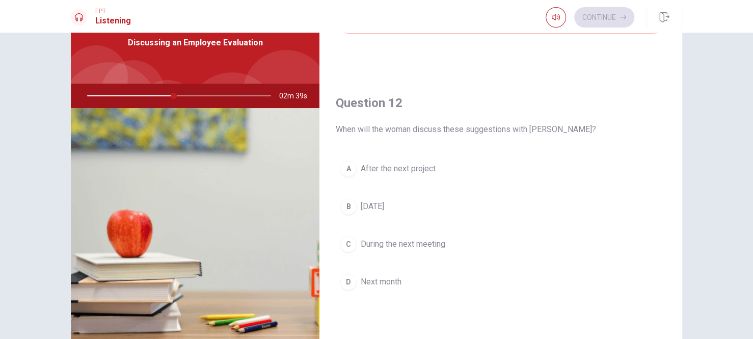
scroll to position [204, 0]
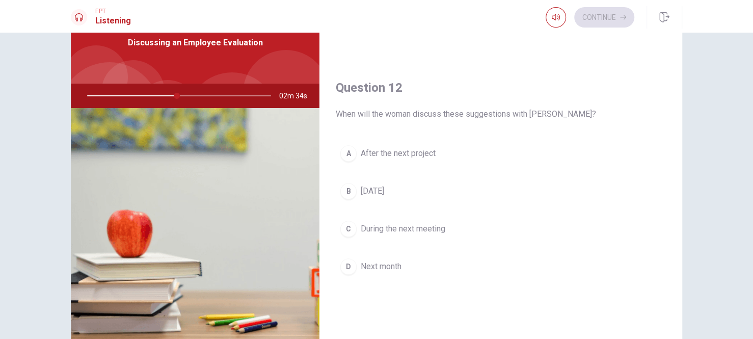
click at [378, 223] on span "During the next meeting" at bounding box center [403, 229] width 85 height 12
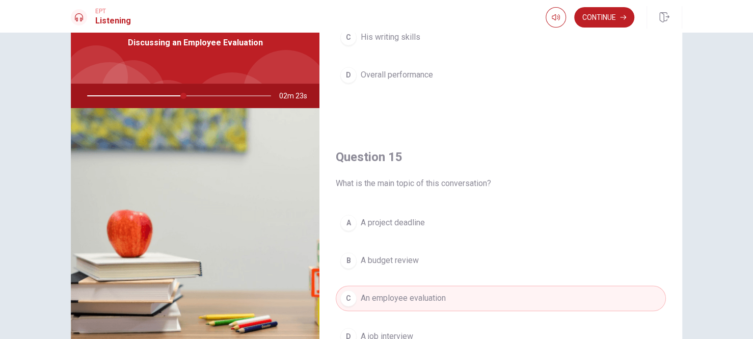
scroll to position [945, 0]
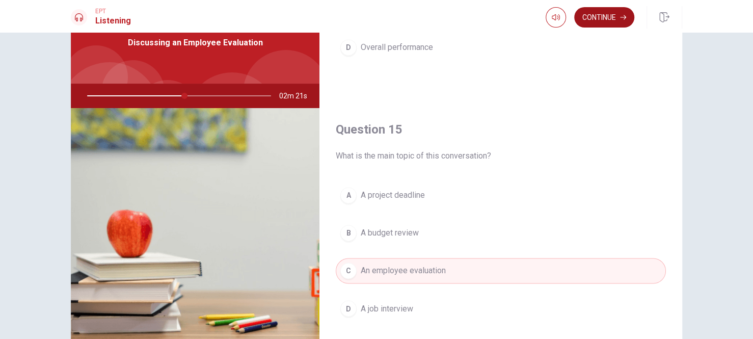
click at [595, 12] on button "Continue" at bounding box center [604, 17] width 60 height 20
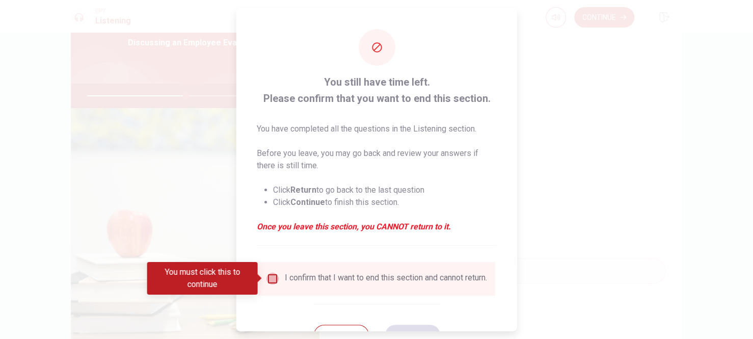
click at [273, 277] on input "You must click this to continue" at bounding box center [272, 278] width 12 height 12
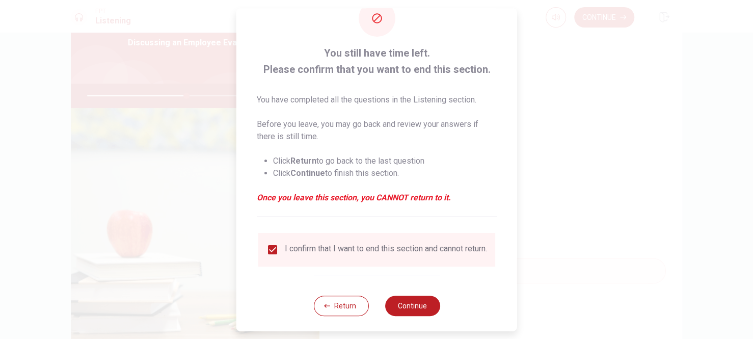
scroll to position [41, 0]
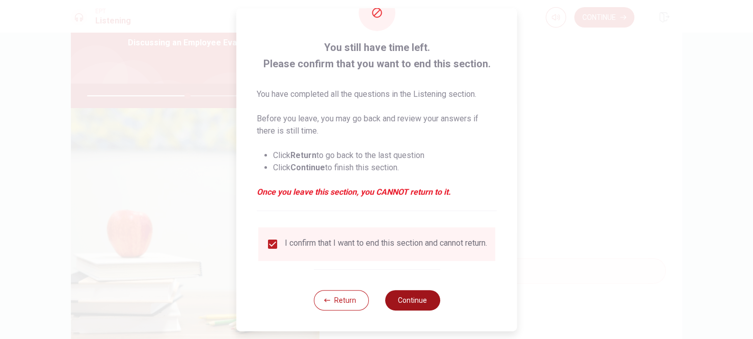
click at [411, 293] on button "Continue" at bounding box center [412, 300] width 55 height 20
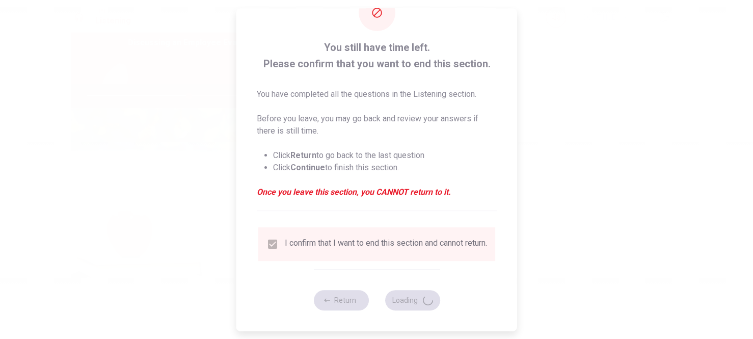
type input "56"
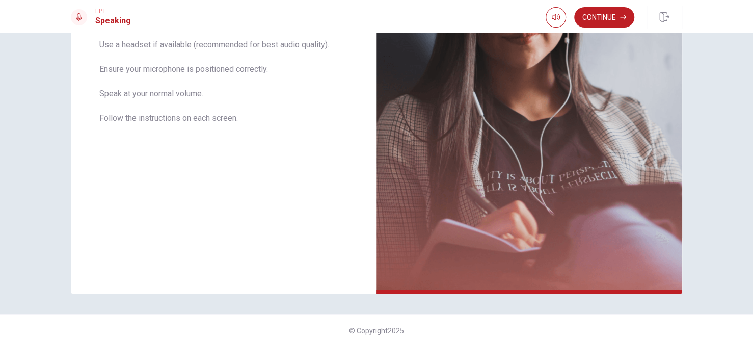
scroll to position [211, 0]
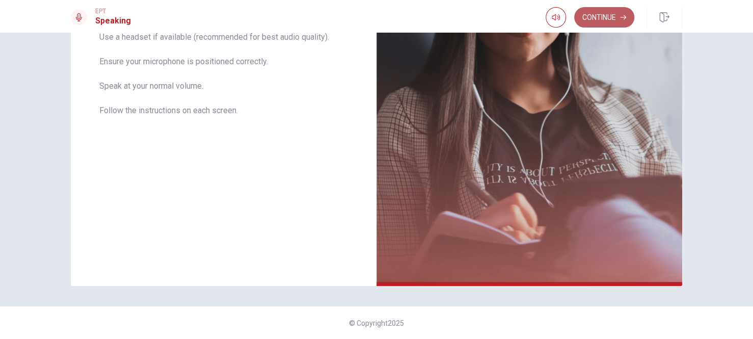
click at [583, 16] on button "Continue" at bounding box center [604, 17] width 60 height 20
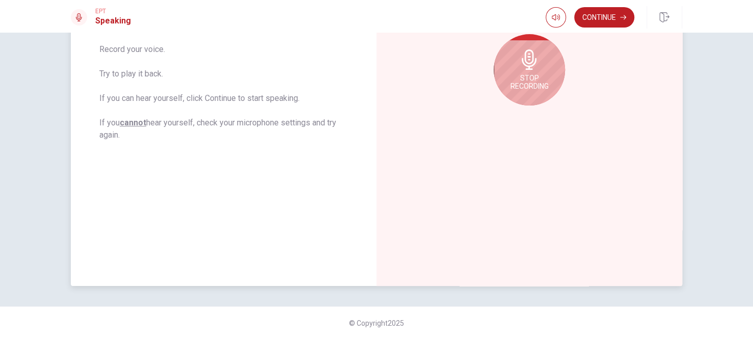
click at [522, 87] on span "Stop Recording" at bounding box center [530, 82] width 38 height 16
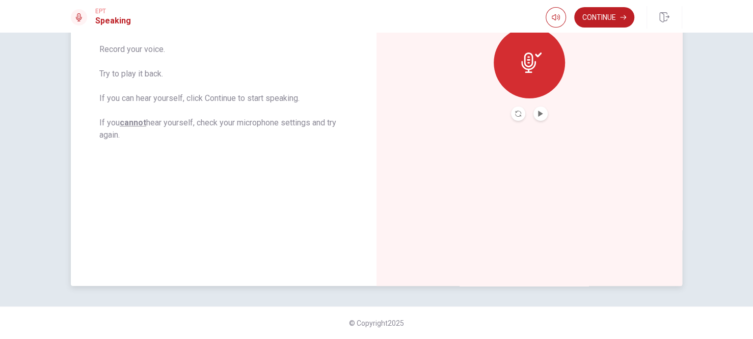
click at [543, 29] on div "EPT Speaking Continue" at bounding box center [376, 16] width 753 height 33
click at [531, 53] on icon at bounding box center [531, 62] width 20 height 20
click at [511, 116] on button "Record Again" at bounding box center [518, 113] width 14 height 14
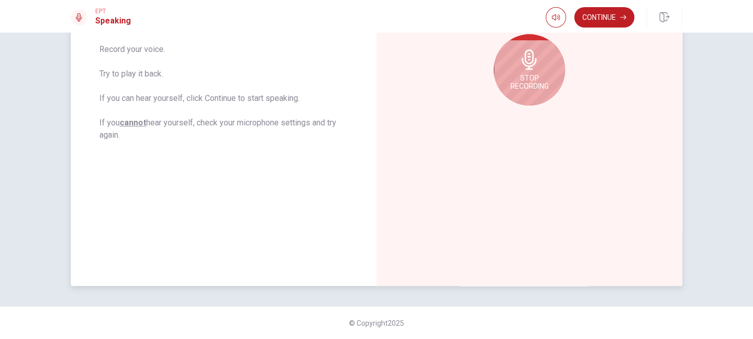
click at [541, 70] on div "Stop Recording" at bounding box center [529, 69] width 71 height 71
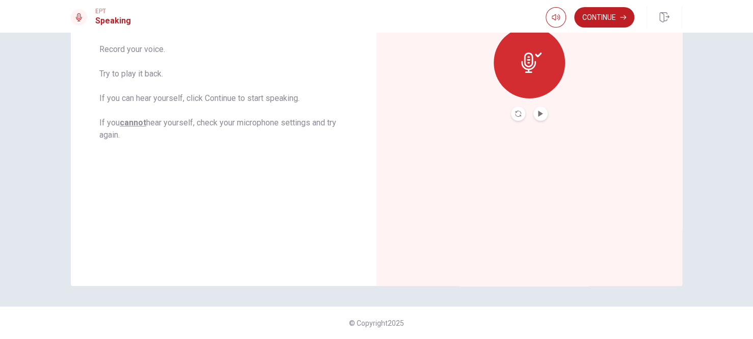
click at [542, 115] on button "Play Audio" at bounding box center [540, 113] width 14 height 14
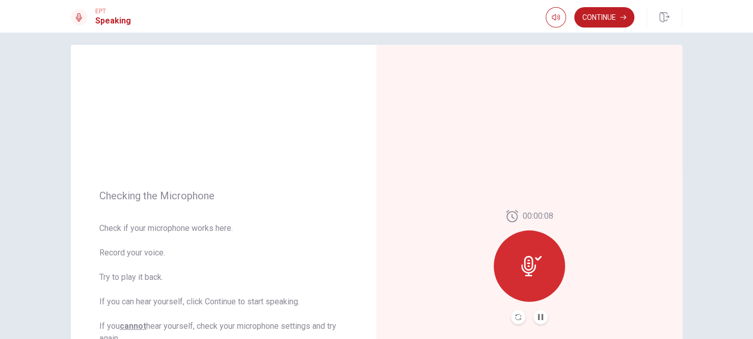
scroll to position [8, 0]
click at [594, 19] on button "Continue" at bounding box center [604, 17] width 60 height 20
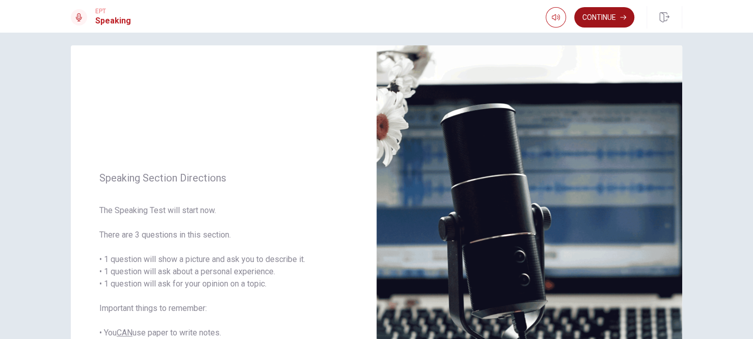
click at [612, 21] on button "Continue" at bounding box center [604, 17] width 60 height 20
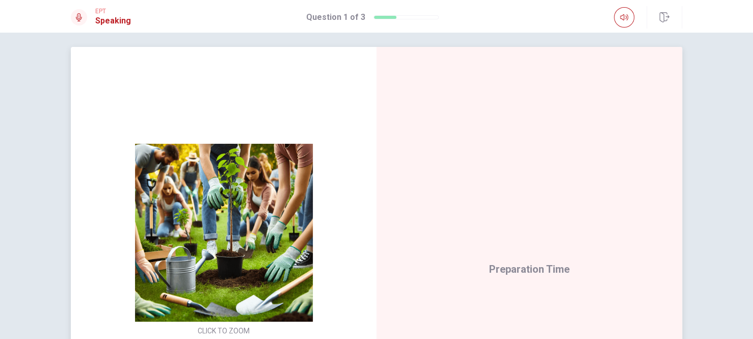
scroll to position [57, 0]
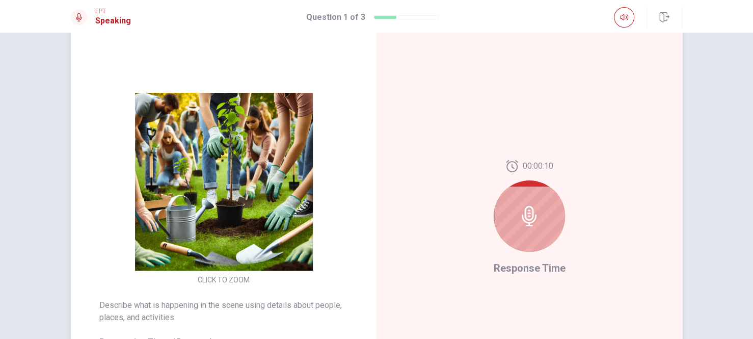
click at [537, 218] on div at bounding box center [529, 215] width 71 height 71
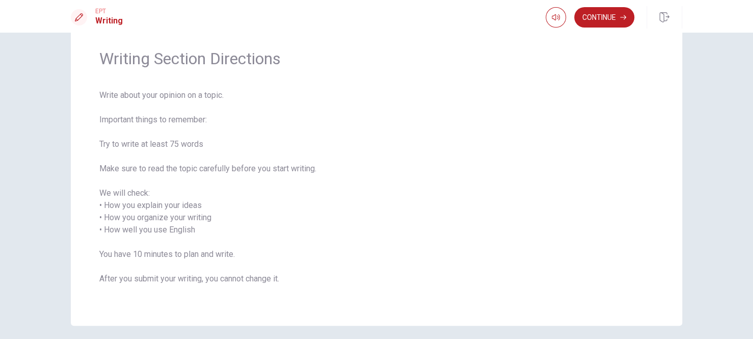
scroll to position [51, 0]
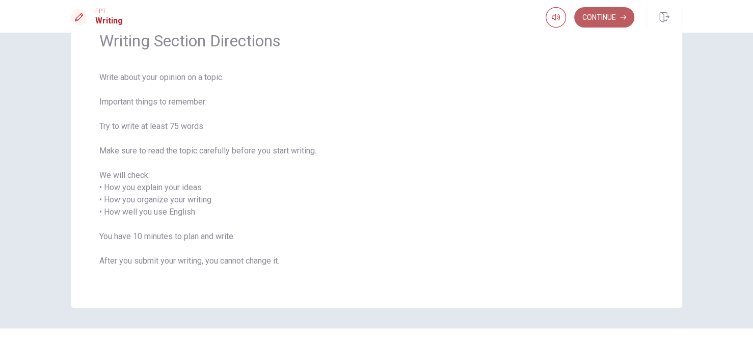
click at [599, 15] on button "Continue" at bounding box center [604, 17] width 60 height 20
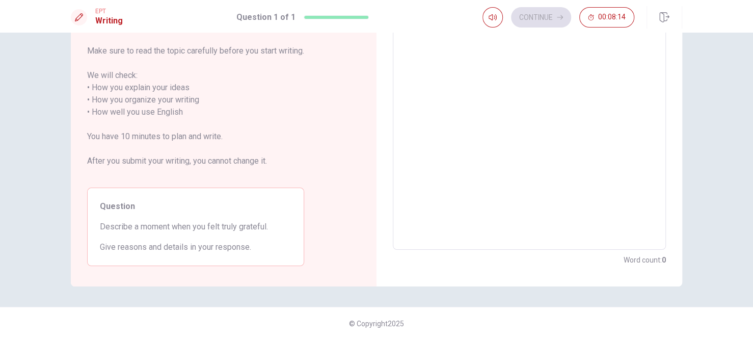
scroll to position [24, 0]
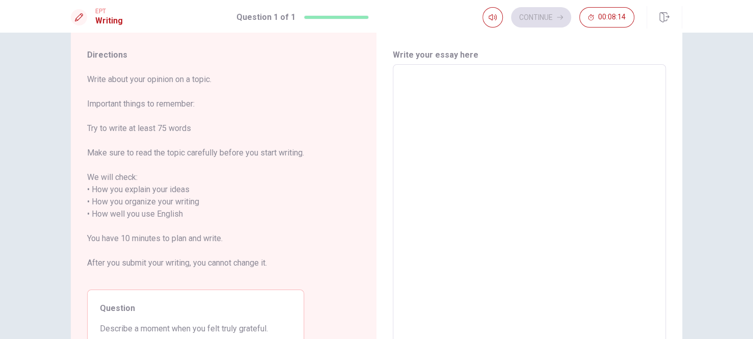
click at [507, 160] on textarea at bounding box center [529, 208] width 259 height 271
type textarea "O"
type textarea "x"
type textarea "ON"
type textarea "x"
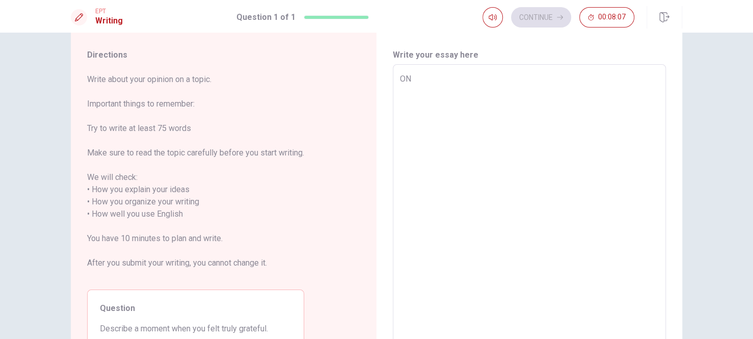
type textarea "O"
type textarea "x"
type textarea "On"
type textarea "x"
type textarea "One"
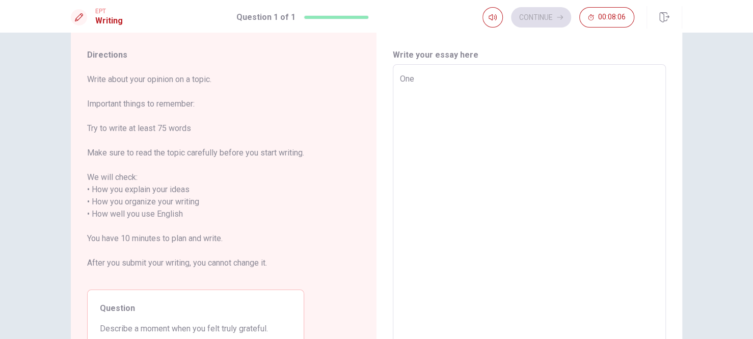
type textarea "x"
type textarea "One"
type textarea "x"
type textarea "One"
type textarea "x"
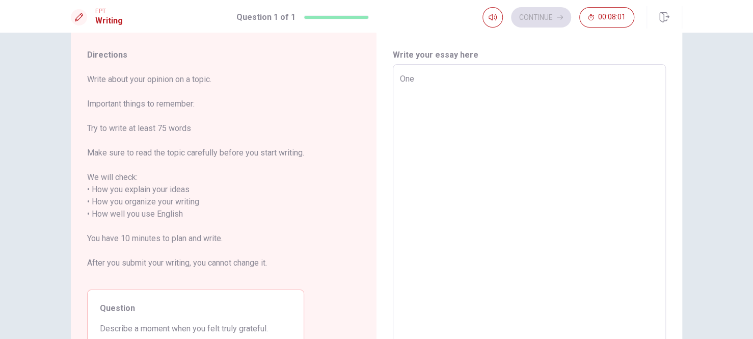
type textarea "On"
type textarea "x"
type textarea "O"
type textarea "x"
type textarea "Ot"
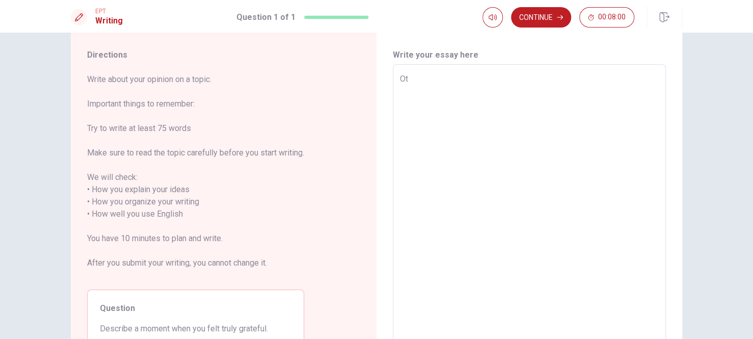
type textarea "x"
type textarea "Oth"
type textarea "x"
type textarea "Ot"
type textarea "x"
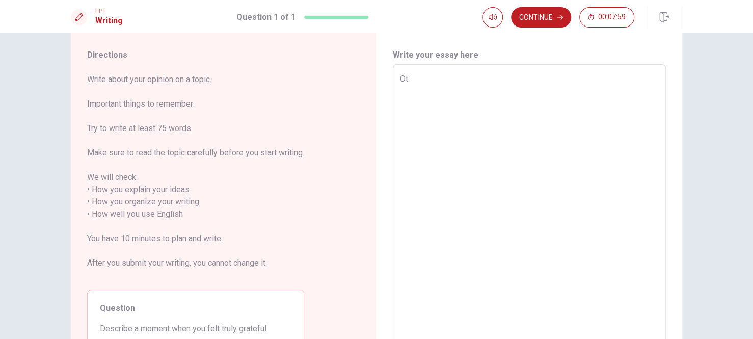
type textarea "O"
type textarea "x"
type textarea "y"
type textarea "x"
type textarea "yh"
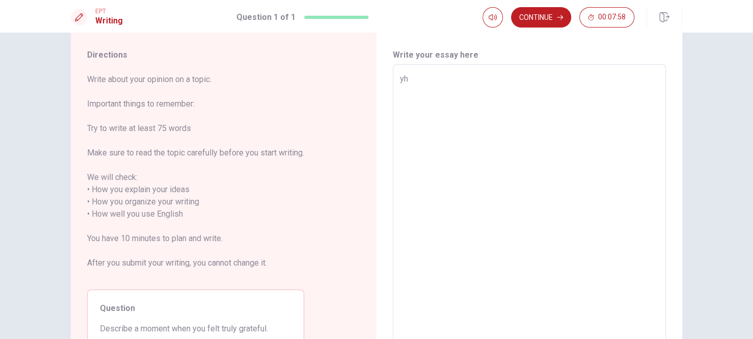
type textarea "x"
type textarea "yhe"
type textarea "x"
type textarea "yh"
type textarea "x"
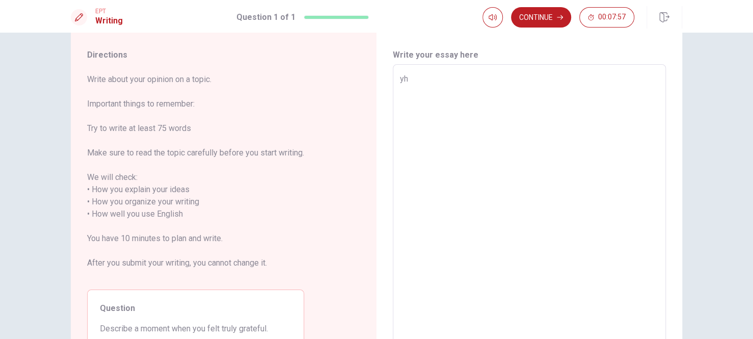
type textarea "y"
type textarea "x"
type textarea "T"
type textarea "x"
type textarea "Th"
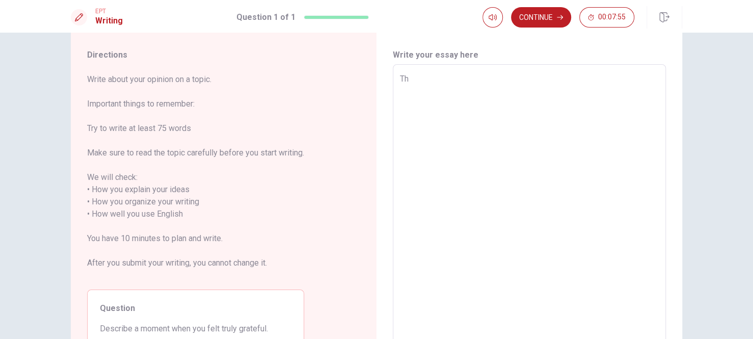
type textarea "x"
type textarea "Thw"
type textarea "x"
type textarea "Thw"
type textarea "x"
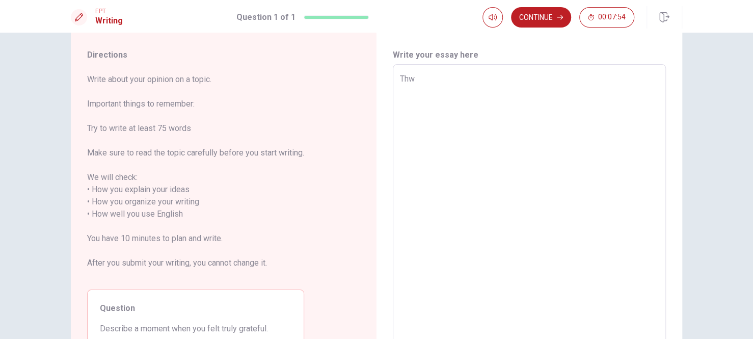
type textarea "Thw"
type textarea "x"
type textarea "Th"
type textarea "x"
type textarea "The"
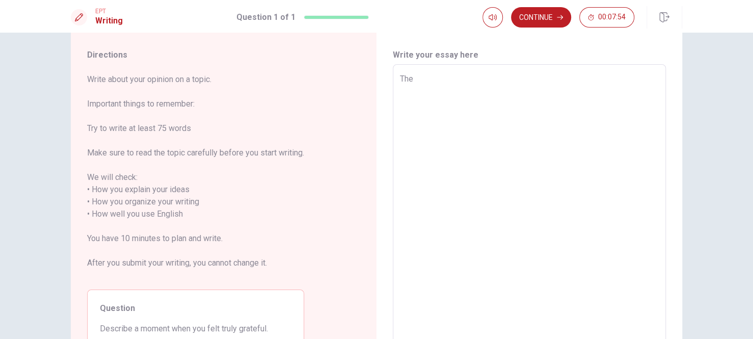
type textarea "x"
type textarea "The"
type textarea "x"
type textarea "The m"
type textarea "x"
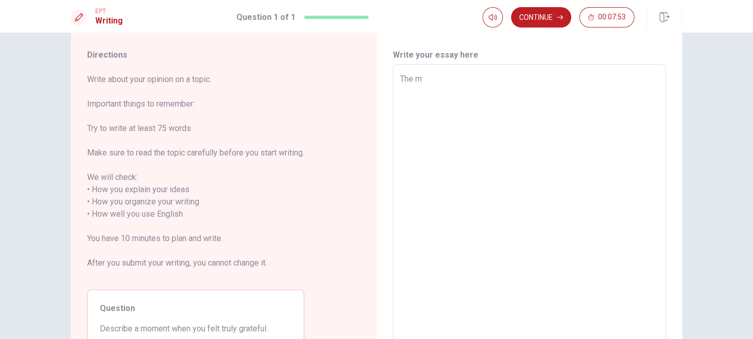
type textarea "The mo"
type textarea "x"
type textarea "The mom"
type textarea "x"
type textarea "The mome"
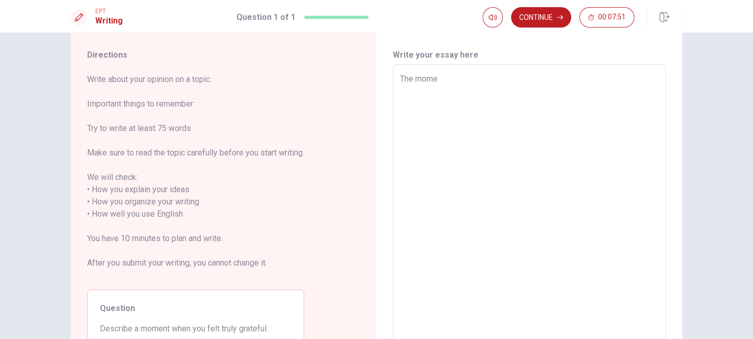
type textarea "x"
type textarea "The momen"
type textarea "x"
type textarea "The moment"
type textarea "x"
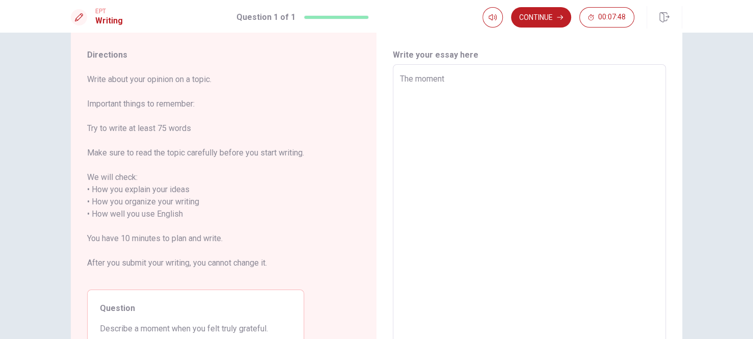
type textarea "The moment"
type textarea "x"
type textarea "The moment I"
type textarea "x"
type textarea "The moment I"
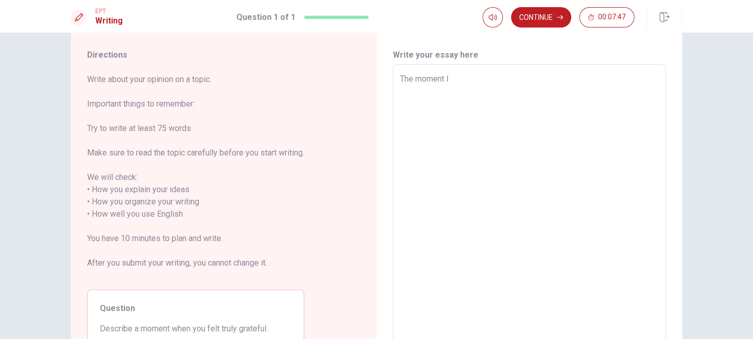
type textarea "x"
type textarea "The moment I f"
type textarea "x"
type textarea "The moment I fe"
type textarea "x"
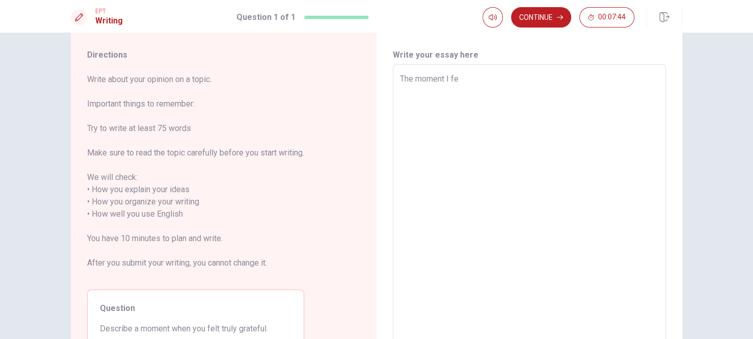
type textarea "The moment I fel"
type textarea "x"
type textarea "The moment I felt"
type textarea "x"
type textarea "The moment I felt"
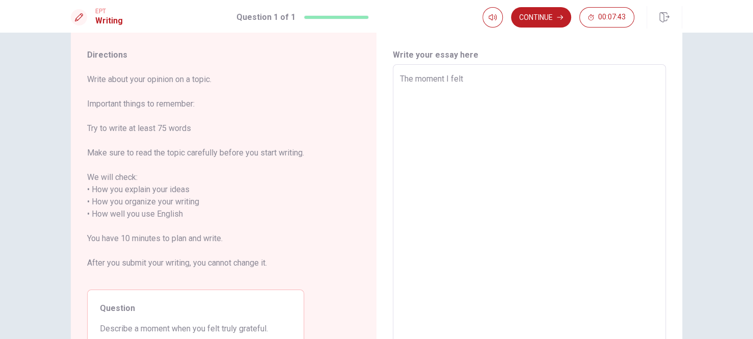
type textarea "x"
type textarea "The moment I felt t"
type textarea "x"
type textarea "The moment I felt tr"
type textarea "x"
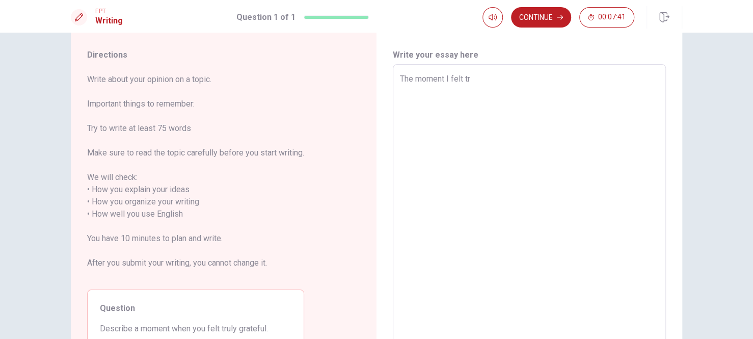
type textarea "The moment I felt tru"
type textarea "x"
type textarea "The moment I felt trul"
type textarea "x"
type textarea "The moment I felt truly"
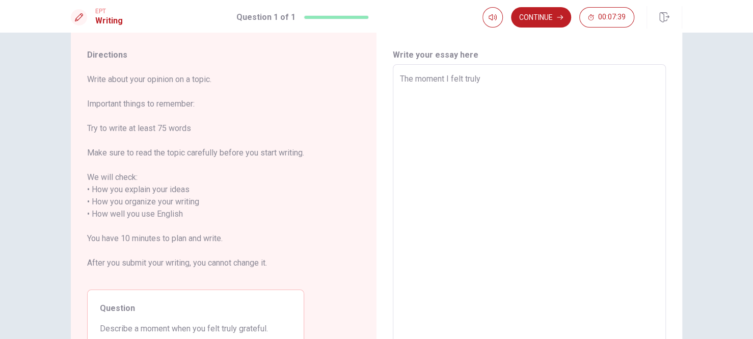
type textarea "x"
type textarea "The moment I felt truly"
type textarea "x"
type textarea "The moment I felt truly g"
type textarea "x"
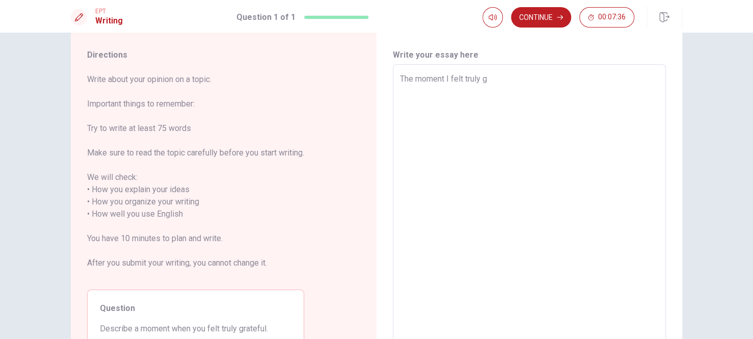
type textarea "The moment I felt truly gr"
type textarea "x"
type textarea "The moment I felt truly gra"
type textarea "x"
type textarea "The moment I felt truly grat"
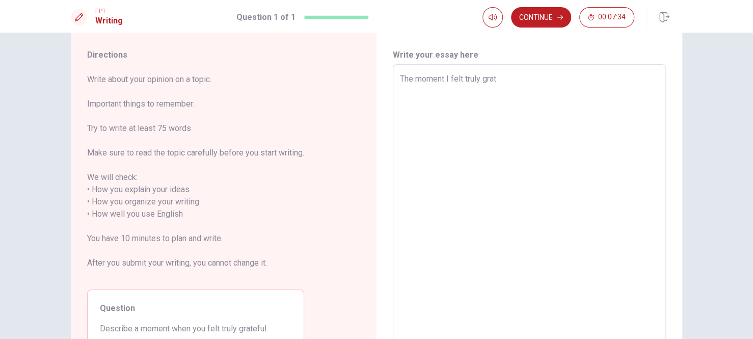
type textarea "x"
type textarea "The moment I felt truly grate"
type textarea "x"
type textarea "The moment I felt truly gratef"
type textarea "x"
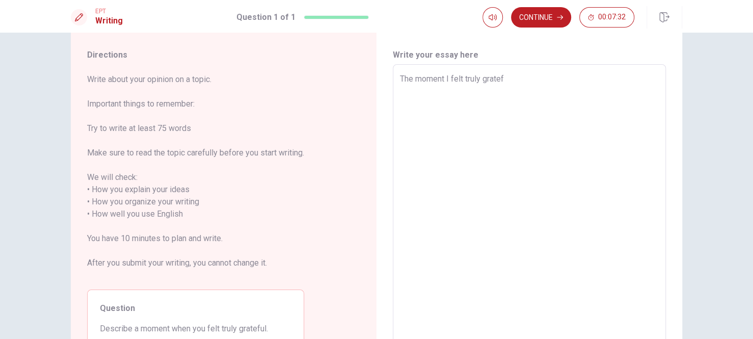
type textarea "The moment I felt truly gratefu"
type textarea "x"
type textarea "The moment I felt truly grateful"
type textarea "x"
type textarea "The moment I felt truly grateful"
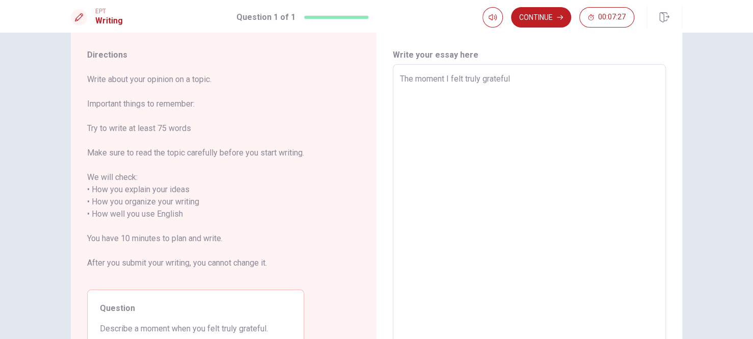
type textarea "x"
type textarea "The moment I felt truly grateful w"
type textarea "x"
type textarea "The moment I felt truly grateful wa"
type textarea "x"
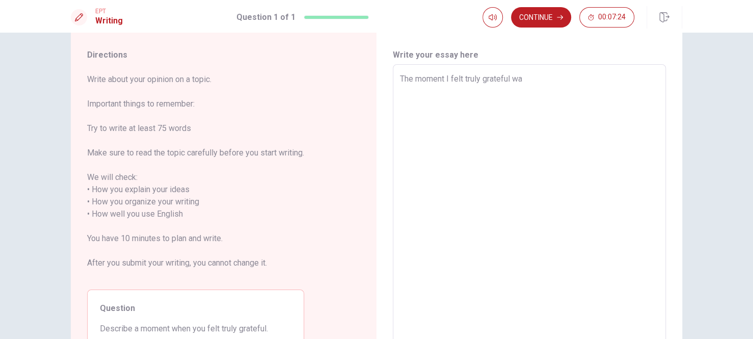
type textarea "The moment I felt truly grateful was"
type textarea "x"
type textarea "The moment I felt truly grateful was"
type textarea "x"
type textarea "The moment I felt truly grateful was w"
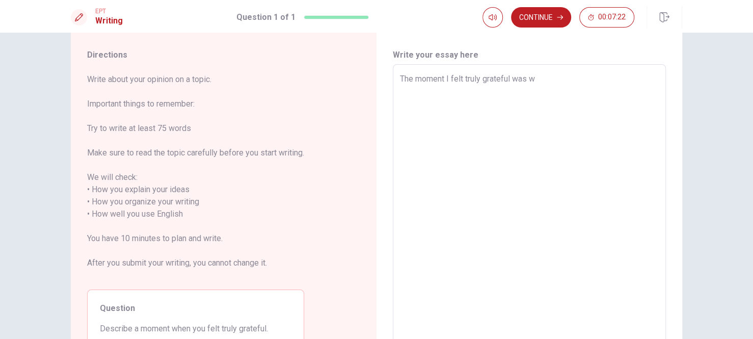
type textarea "x"
type textarea "The moment I felt truly grateful was wh"
type textarea "x"
type textarea "The moment I felt truly grateful was whe"
type textarea "x"
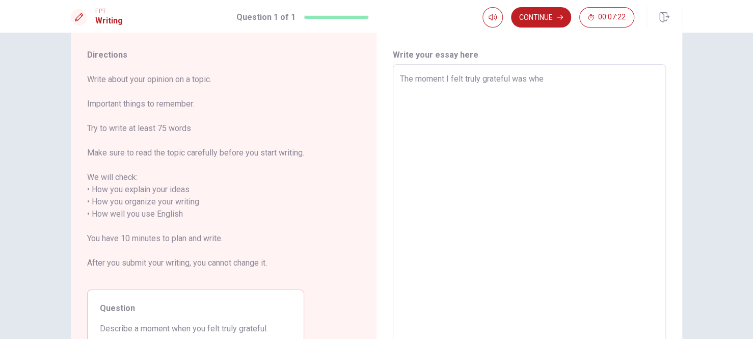
type textarea "The moment I felt truly grateful was when"
type textarea "x"
type textarea "The moment I felt truly grateful was when"
type textarea "x"
type textarea "The moment I felt truly grateful was when m"
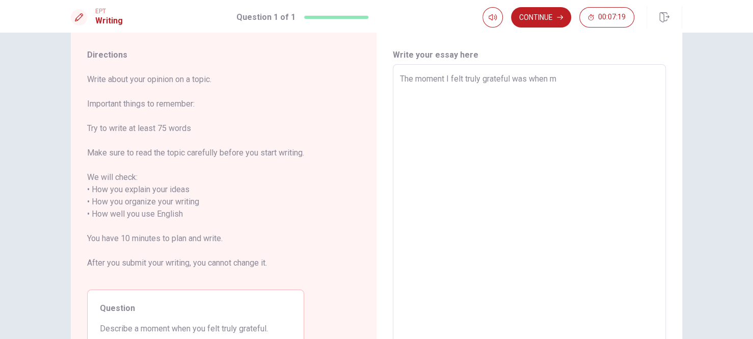
type textarea "x"
type textarea "The moment I felt truly grateful was when mu"
type textarea "x"
type textarea "The moment I felt truly grateful was when mu"
type textarea "x"
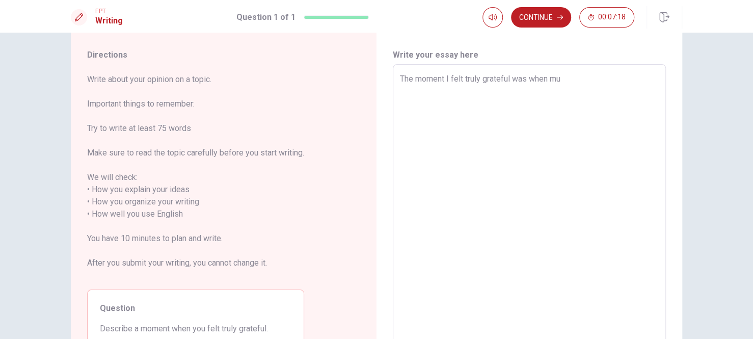
type textarea "The moment I felt truly grateful was when mu f"
type textarea "x"
type textarea "The moment I felt truly grateful was when mu fr"
type textarea "x"
type textarea "The moment I felt truly grateful was when mu fri"
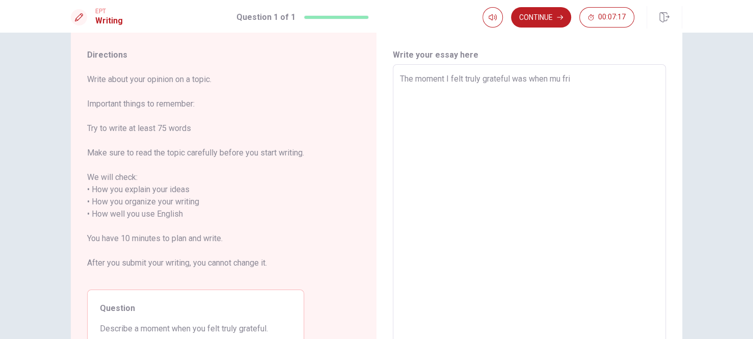
type textarea "x"
type textarea "The moment I felt truly grateful was when mu frie"
type textarea "x"
type textarea "The moment I felt truly grateful was when mu frien"
type textarea "x"
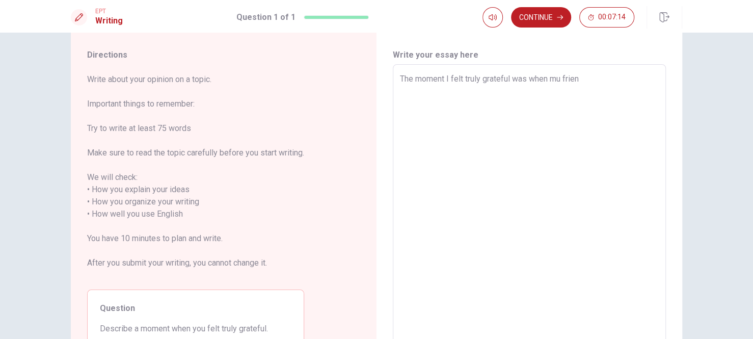
type textarea "The moment I felt truly grateful was when mu friend"
type textarea "x"
type textarea "The moment I felt truly grateful was when mu friend"
type textarea "x"
type textarea "The moment I felt truly grateful was when mu friend c"
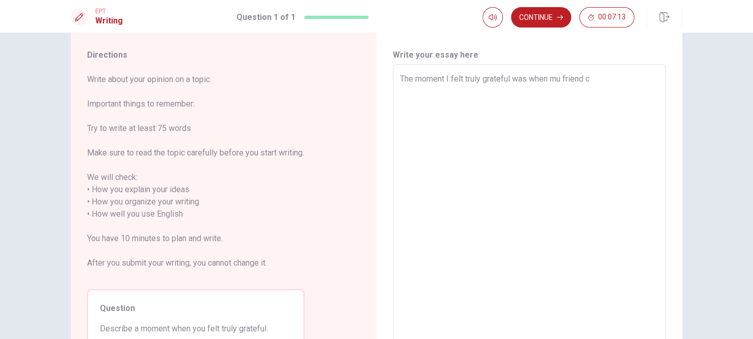
type textarea "x"
type textarea "The moment I felt truly grateful was when mu friend co"
type textarea "x"
type textarea "The moment I felt truly grateful was when mu friend com"
type textarea "x"
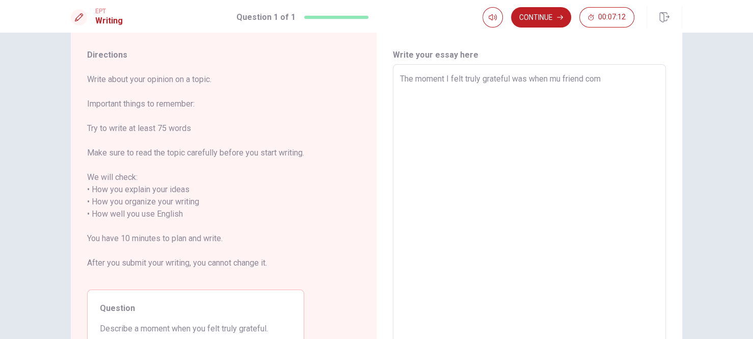
type textarea "The moment I felt truly grateful was when mu friend come"
type textarea "x"
type textarea "The moment I felt truly grateful was when mu friend com"
type textarea "x"
type textarea "The moment I felt truly grateful was when mu friend co"
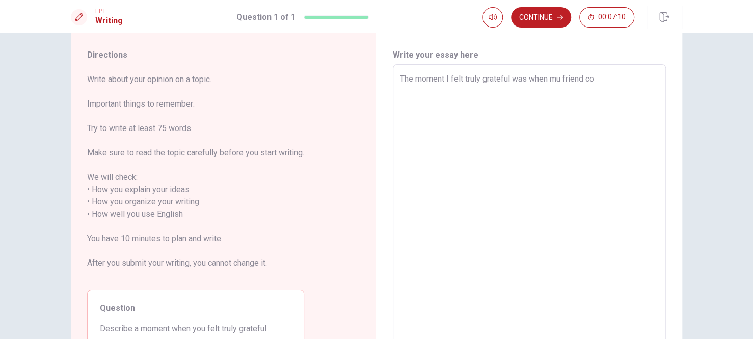
type textarea "x"
type textarea "The moment I felt truly grateful was when mu friend c"
type textarea "x"
type textarea "The moment I felt truly grateful was when mu friend ca"
type textarea "x"
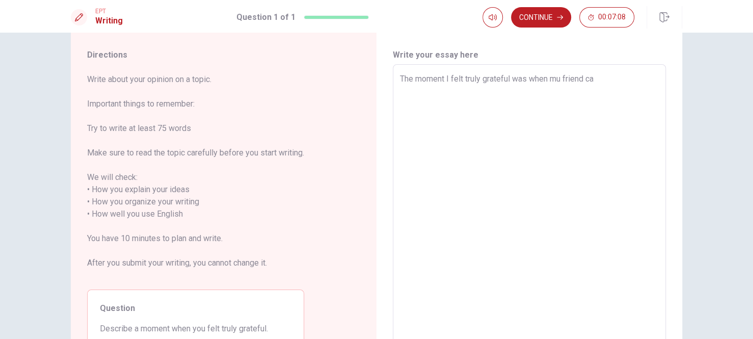
type textarea "The moment I felt truly grateful was when mu friend [PERSON_NAME]"
type textarea "x"
type textarea "The moment I felt truly grateful was when mu friend came"
type textarea "x"
type textarea "The moment I felt truly grateful was when mu friend came"
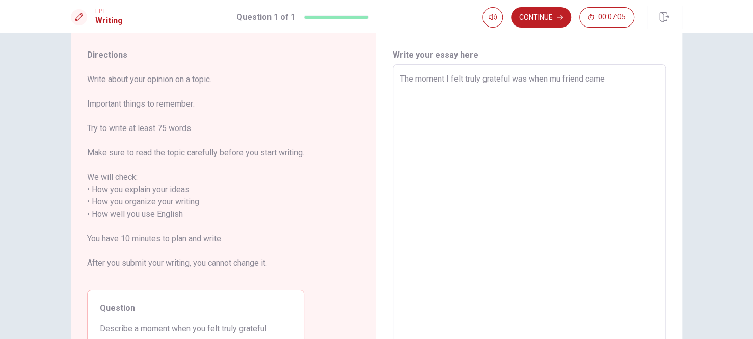
type textarea "x"
type textarea "The moment I felt truly grateful was when mu friend came t"
type textarea "x"
type textarea "The moment I felt truly grateful was when mu friend came to"
type textarea "x"
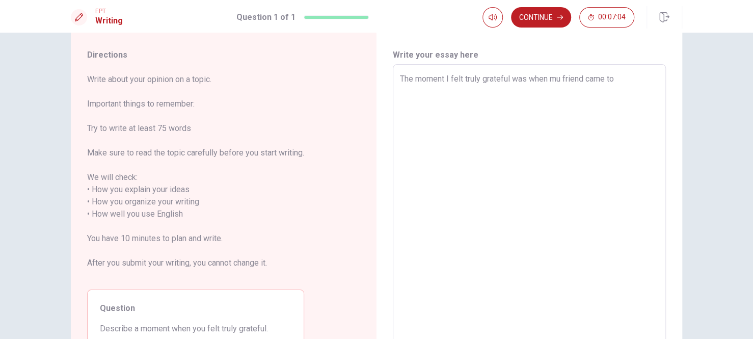
type textarea "The moment I felt truly grateful was when mu friend came to"
type textarea "x"
type textarea "The moment I felt truly grateful was when mu friend came to s"
type textarea "x"
type textarea "The moment I felt truly grateful was when mu friend came to st"
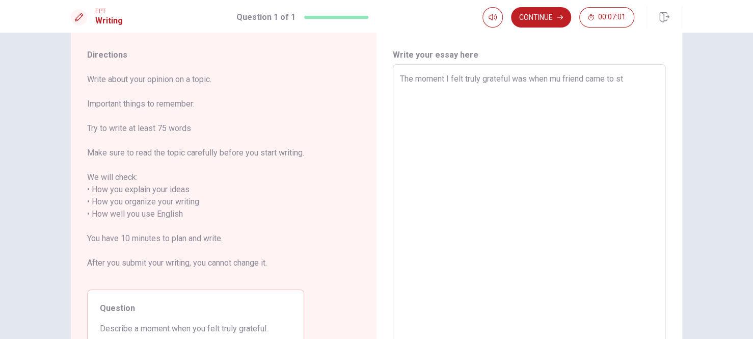
type textarea "x"
type textarea "The moment I felt truly grateful was when mu friend came to sta"
type textarea "x"
type textarea "The moment I felt truly grateful was when mu friend came to stay"
type textarea "x"
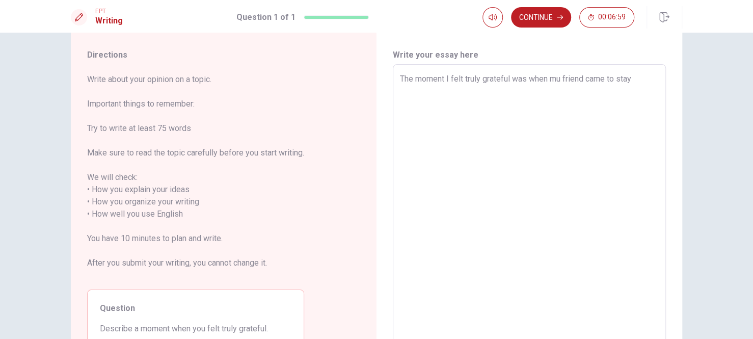
type textarea "The moment I felt truly grateful was when mu friend came to stay"
type textarea "x"
type textarea "The moment I felt truly grateful was when mu friend came to stay w"
type textarea "x"
type textarea "The moment I felt truly grateful was when mu friend came to stay wi"
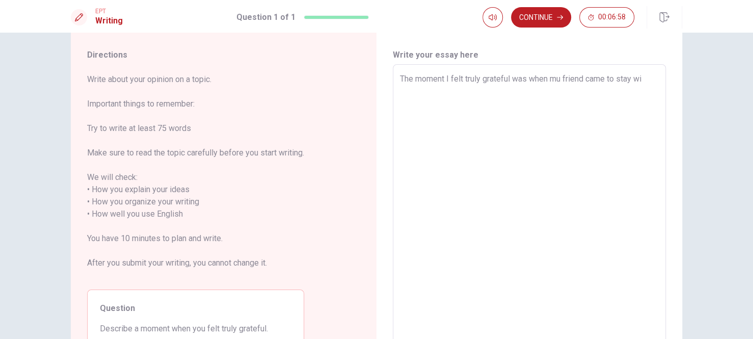
type textarea "x"
type textarea "The moment I felt truly grateful was when mu friend came to stay wit"
type textarea "x"
type textarea "The moment I felt truly grateful was when mu friend came to stay with"
type textarea "x"
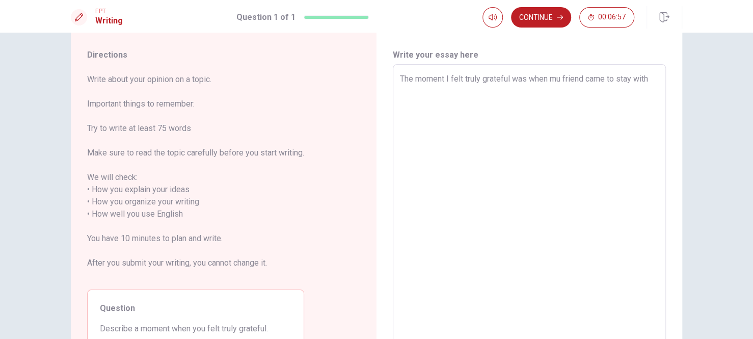
type textarea "The moment I felt truly grateful was when mu friend came to stay with"
type textarea "x"
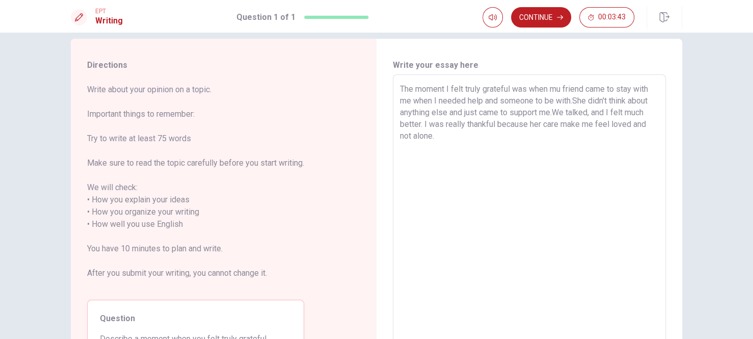
scroll to position [0, 0]
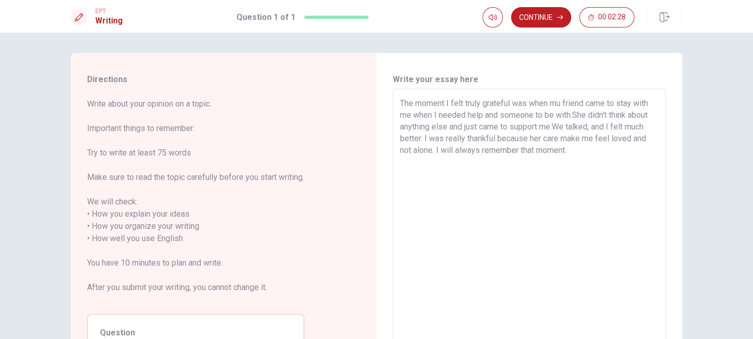
click at [574, 115] on textarea "The moment I felt truly grateful was when mu friend came to stay with me when I…" at bounding box center [529, 232] width 259 height 271
click at [574, 114] on textarea "The moment I felt truly grateful was when mu friend came to stay with me when I…" at bounding box center [529, 232] width 259 height 271
click at [596, 115] on textarea "The moment I felt truly grateful was when mu friend came to stay with me when I…" at bounding box center [529, 232] width 259 height 271
click at [611, 114] on textarea "The moment I felt truly grateful was when mu friend came to stay with me when I…" at bounding box center [529, 232] width 259 height 271
click at [630, 113] on textarea "The moment I felt truly grateful was when mu friend came to stay with me when I…" at bounding box center [529, 232] width 259 height 271
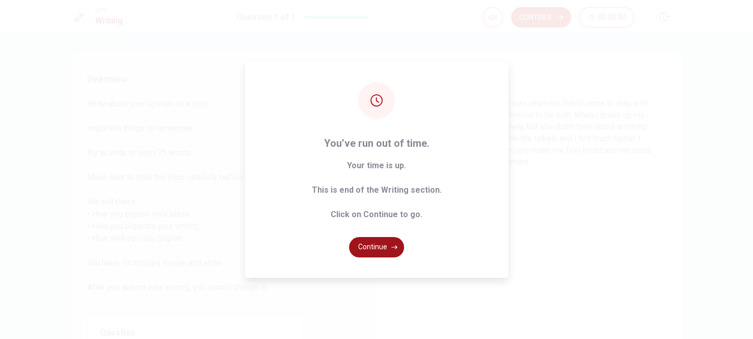
click at [370, 249] on button "Continue" at bounding box center [376, 247] width 55 height 20
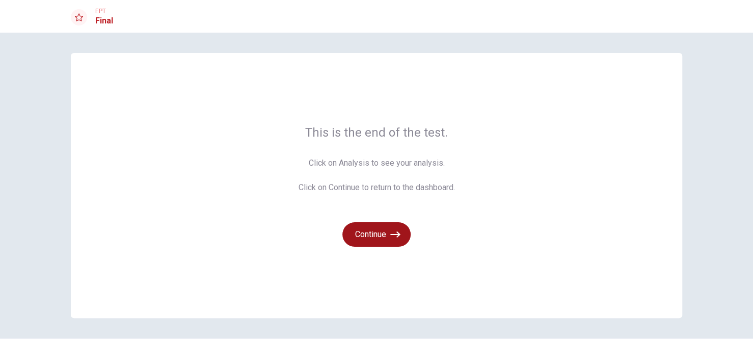
click at [367, 242] on button "Continue" at bounding box center [376, 234] width 68 height 24
